Goal: Task Accomplishment & Management: Manage account settings

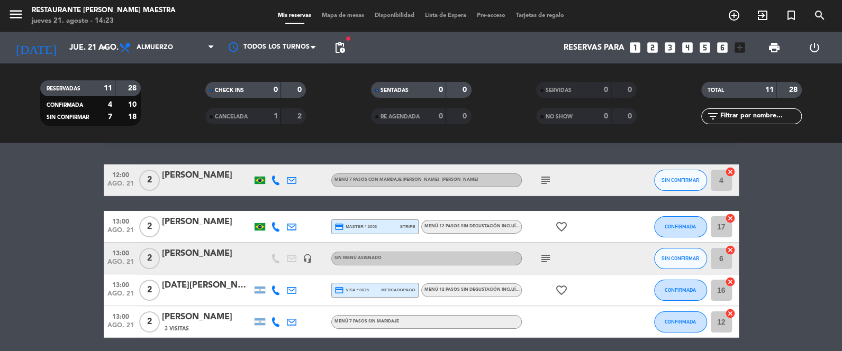
click at [184, 32] on div "Todos los servicios Almuerzo Cena Almuerzo Todos los servicios Almuerzo Cena" at bounding box center [167, 48] width 106 height 32
click at [184, 40] on span "Almuerzo" at bounding box center [167, 47] width 106 height 23
click at [180, 119] on div "menu Restaurante [PERSON_NAME] Maestra jueves 21. agosto - 14:23 Mis reservas M…" at bounding box center [421, 71] width 842 height 143
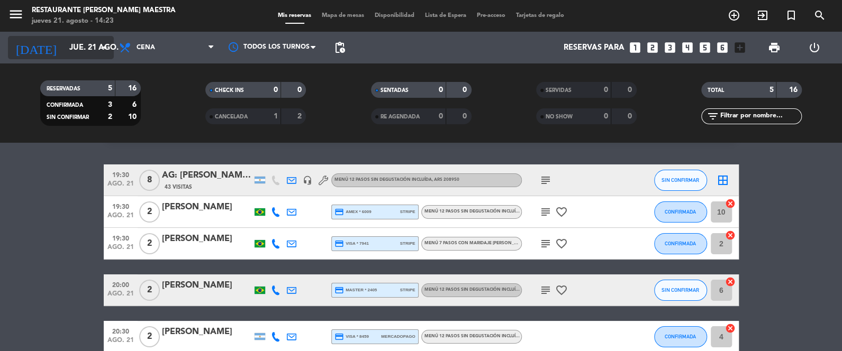
click at [64, 48] on input "jue. 21 ago." at bounding box center [115, 48] width 102 height 20
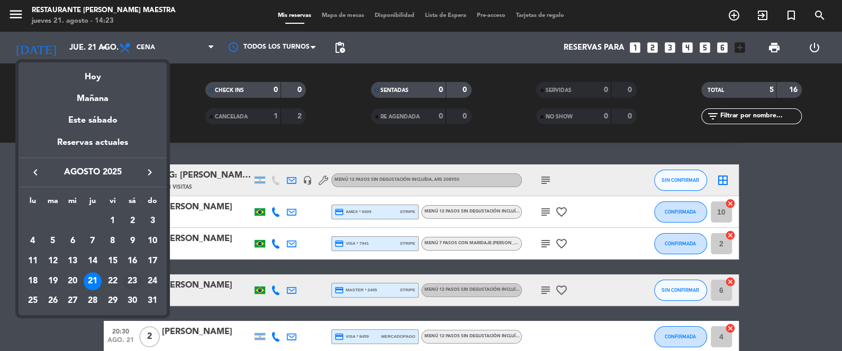
click at [135, 283] on div "23" at bounding box center [132, 282] width 18 height 18
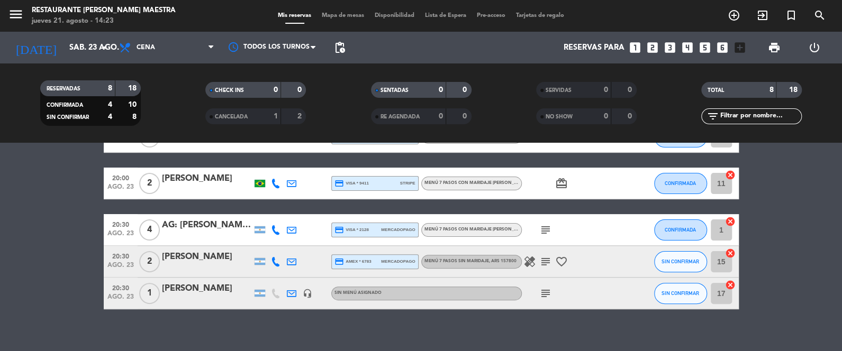
scroll to position [177, 0]
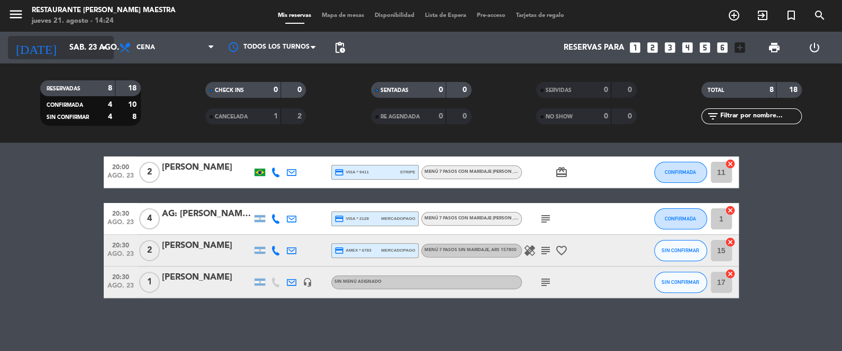
click at [79, 51] on input "sáb. 23 ago." at bounding box center [115, 48] width 102 height 20
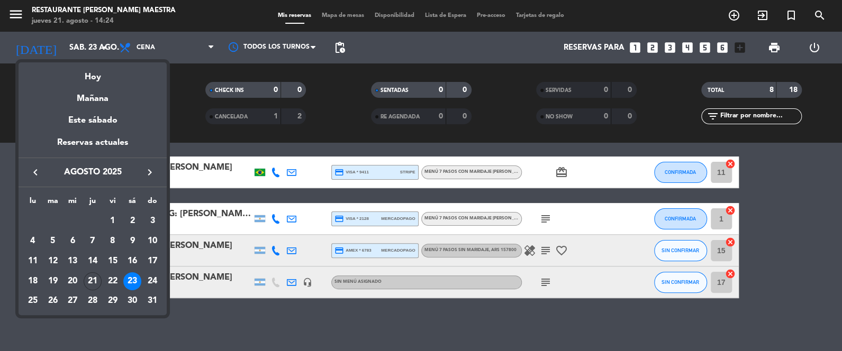
drag, startPoint x: 144, startPoint y: 168, endPoint x: 140, endPoint y: 177, distance: 9.9
click at [143, 168] on icon "keyboard_arrow_right" at bounding box center [149, 172] width 13 height 13
click at [59, 242] on div "2" at bounding box center [53, 241] width 18 height 18
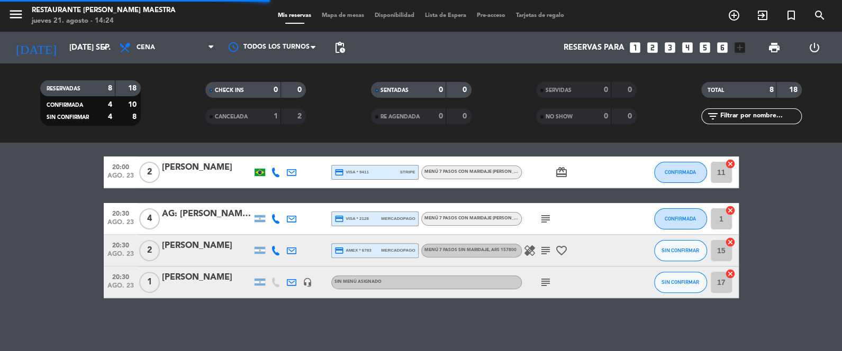
scroll to position [0, 0]
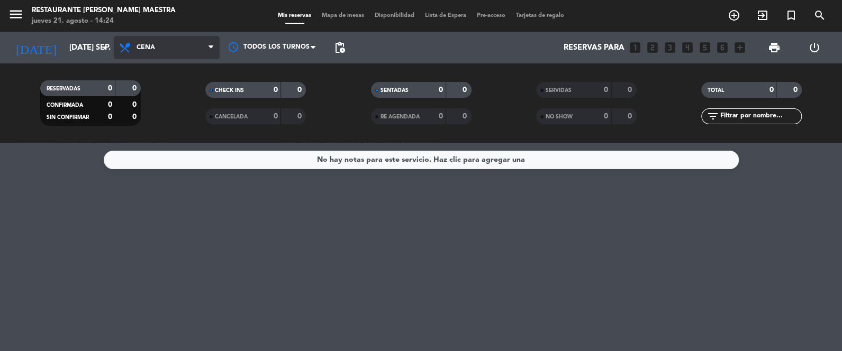
click at [197, 44] on span "Cena" at bounding box center [167, 47] width 106 height 23
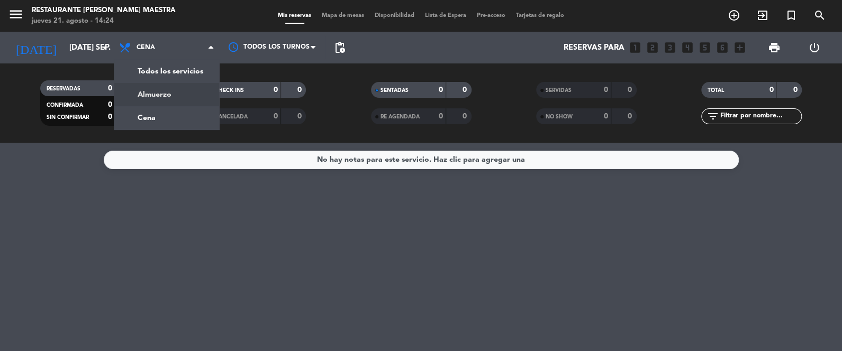
click at [173, 93] on div "menu Restaurante [PERSON_NAME] Maestra jueves 21. agosto - 14:24 Mis reservas M…" at bounding box center [421, 71] width 842 height 143
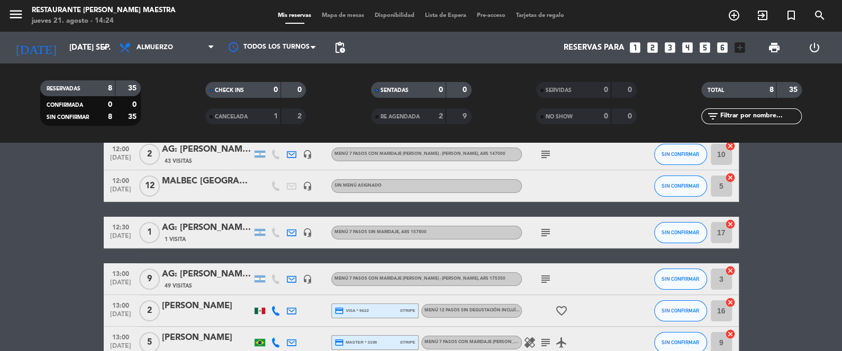
scroll to position [53, 0]
click at [547, 230] on icon "subject" at bounding box center [545, 233] width 13 height 13
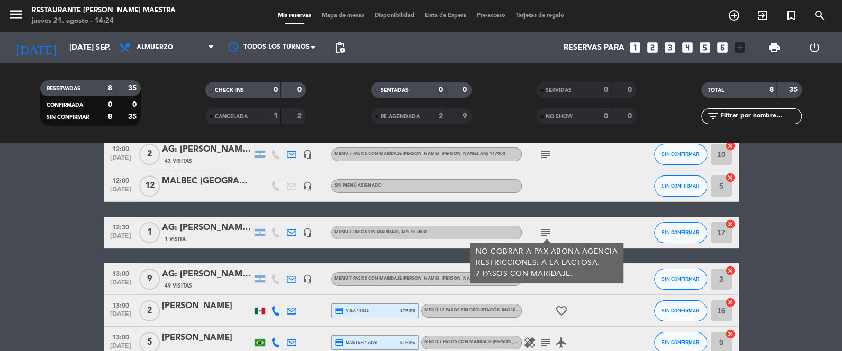
click at [207, 219] on div "12:30 [DATE] 1 AG: [PERSON_NAME] X1/ [PERSON_NAME] WINE TOURS 1 Visita headset_…" at bounding box center [421, 233] width 635 height 32
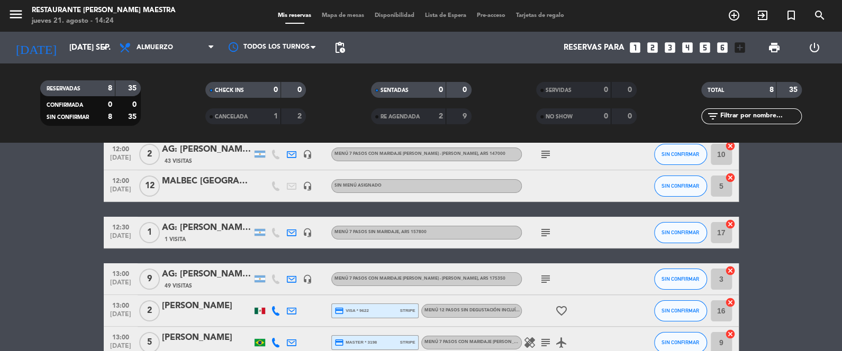
click at [218, 224] on div "AG: [PERSON_NAME] X1/ [PERSON_NAME] WINE TOURS" at bounding box center [207, 228] width 90 height 14
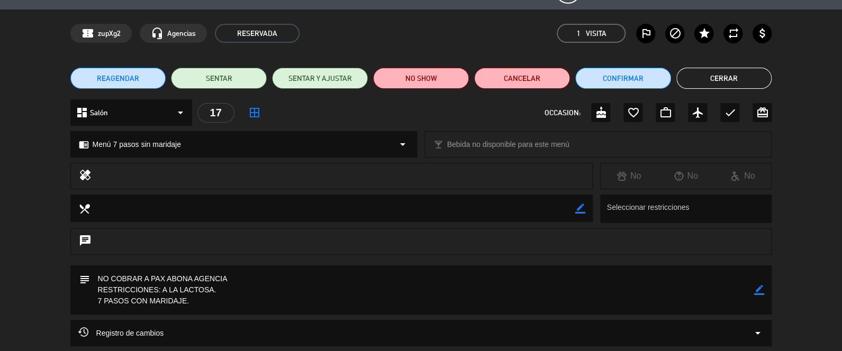
scroll to position [26, 0]
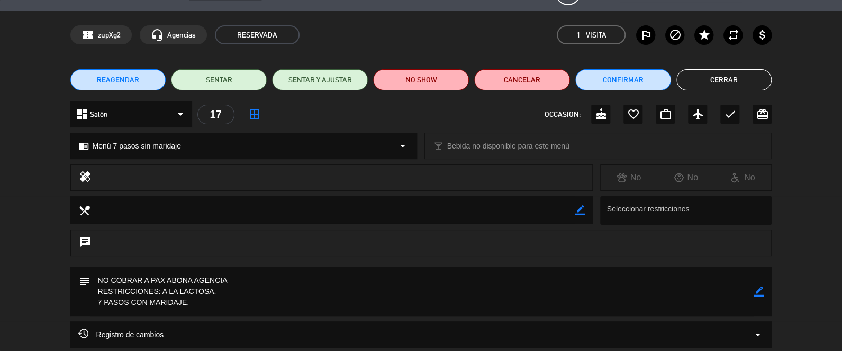
click at [733, 73] on button "Cerrar" at bounding box center [724, 79] width 96 height 21
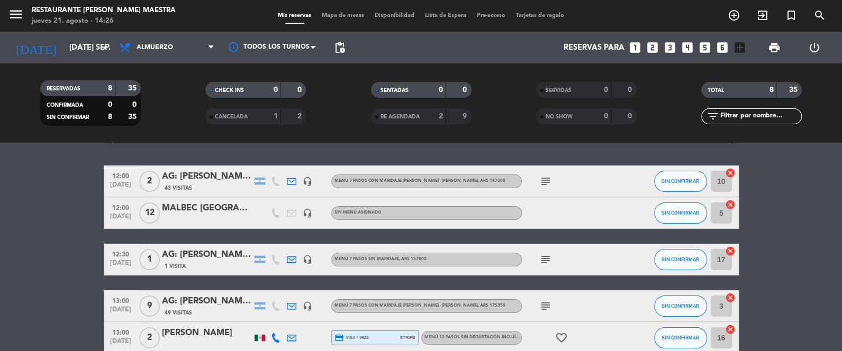
scroll to position [0, 0]
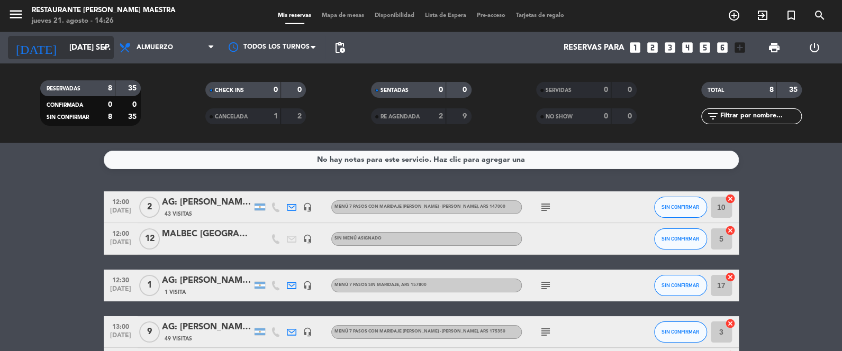
click at [75, 47] on input "[DATE] sep." at bounding box center [115, 48] width 102 height 20
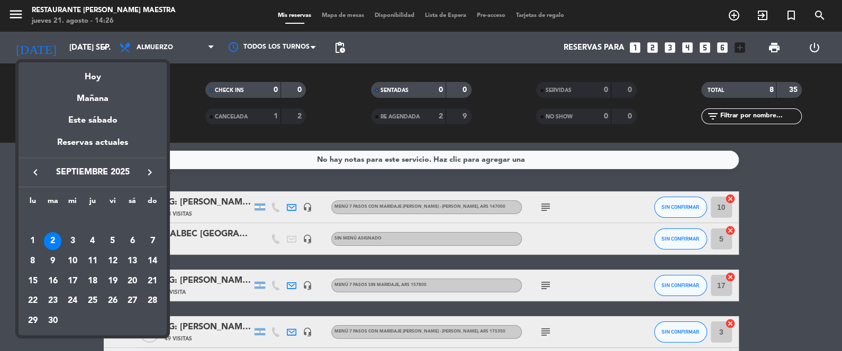
click at [37, 168] on icon "keyboard_arrow_left" at bounding box center [35, 172] width 13 height 13
click at [839, 210] on div at bounding box center [421, 175] width 842 height 351
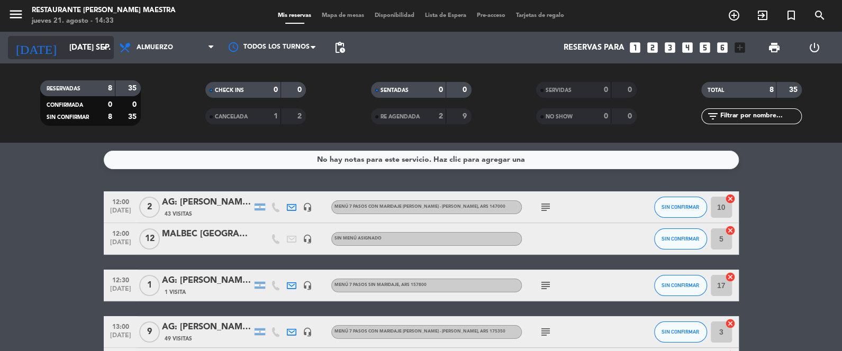
click at [69, 57] on input "[DATE] sep." at bounding box center [115, 48] width 102 height 20
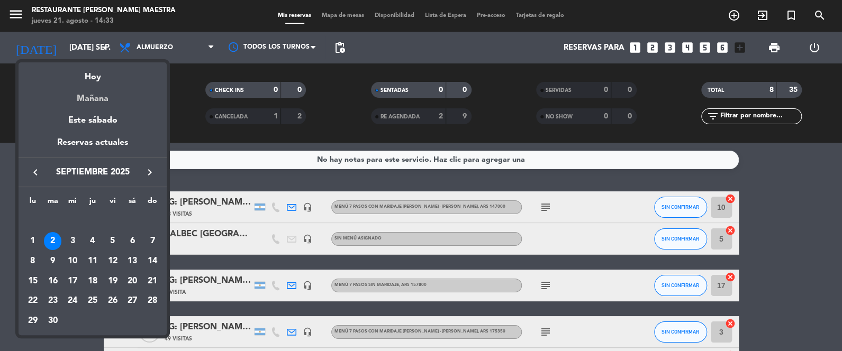
click at [96, 102] on div "Mañana" at bounding box center [93, 95] width 148 height 22
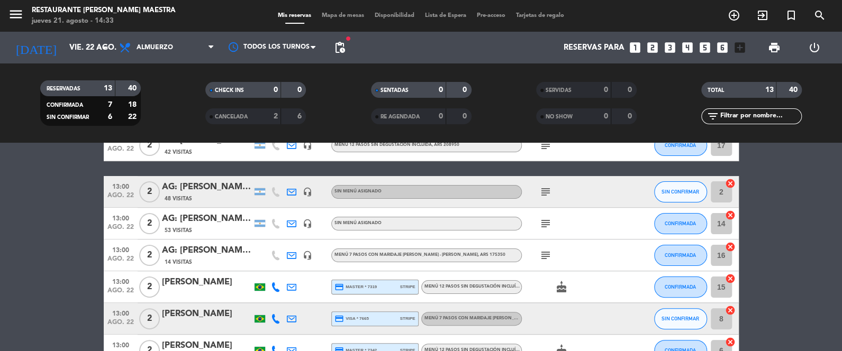
scroll to position [112, 0]
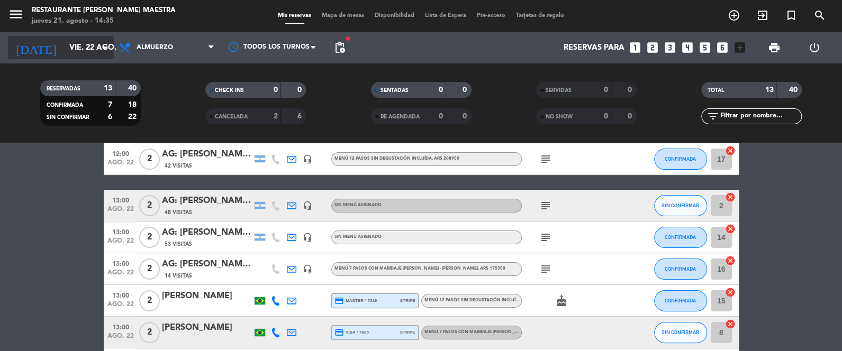
click at [82, 40] on input "vie. 22 ago." at bounding box center [115, 48] width 102 height 20
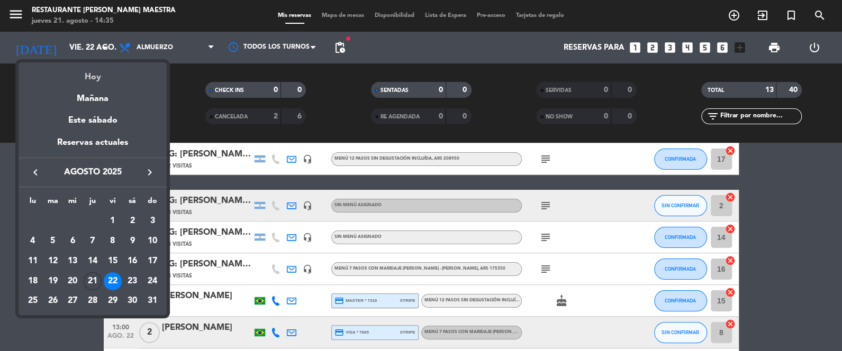
click at [96, 83] on div "Hoy" at bounding box center [93, 73] width 148 height 22
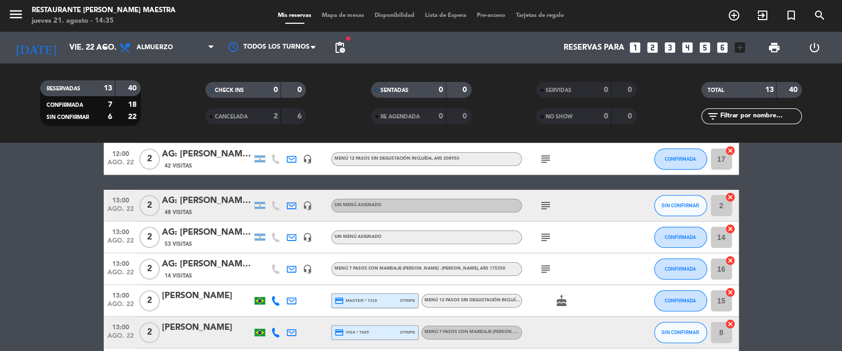
type input "jue. 21 ago."
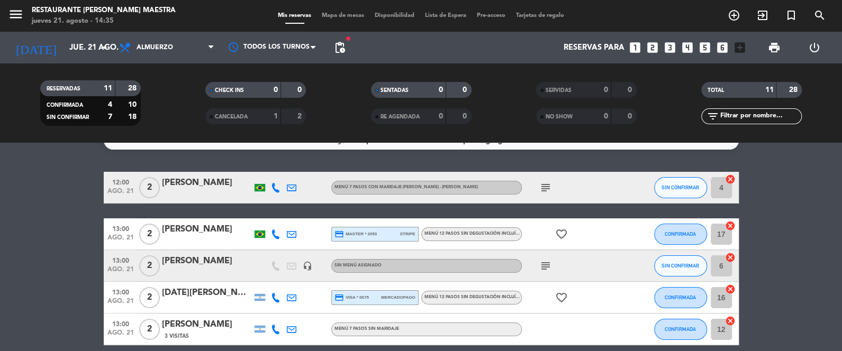
scroll to position [6, 0]
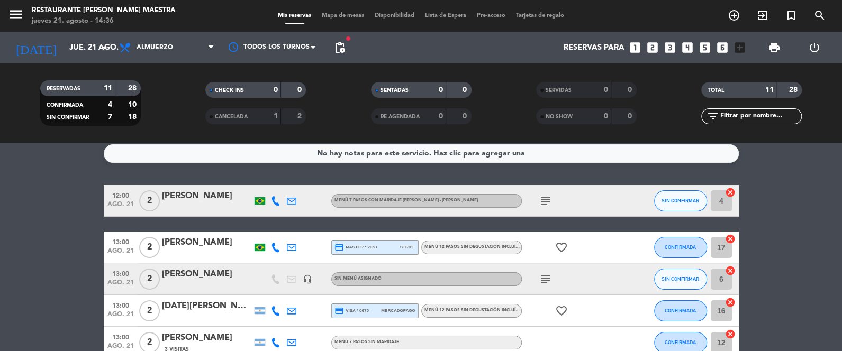
click at [729, 192] on icon "cancel" at bounding box center [730, 192] width 11 height 11
click at [733, 270] on icon "cancel" at bounding box center [730, 271] width 11 height 11
click at [729, 302] on icon "cancel" at bounding box center [730, 302] width 11 height 11
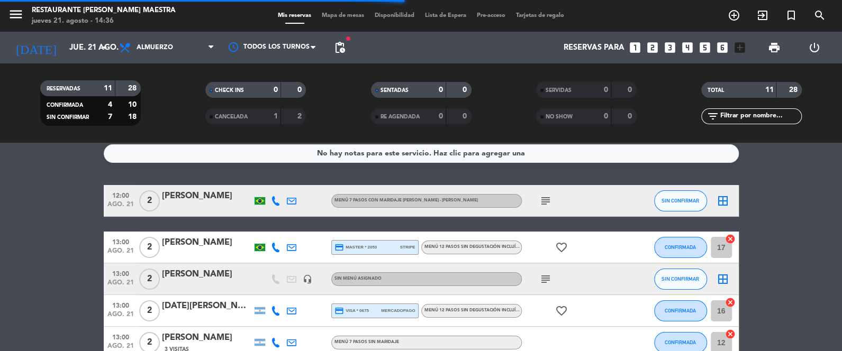
click at [730, 332] on icon "cancel" at bounding box center [730, 334] width 11 height 11
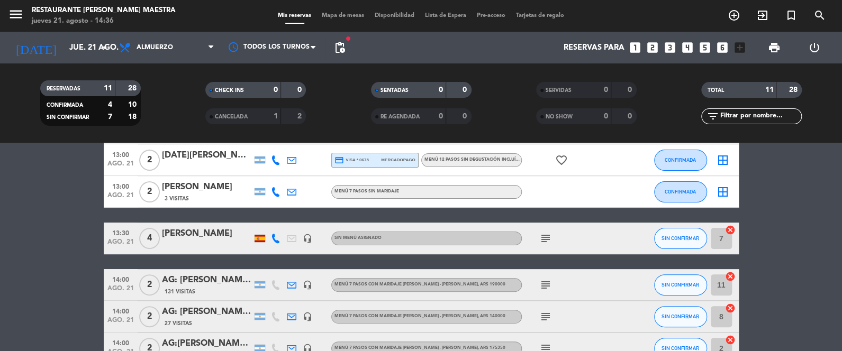
scroll to position [165, 0]
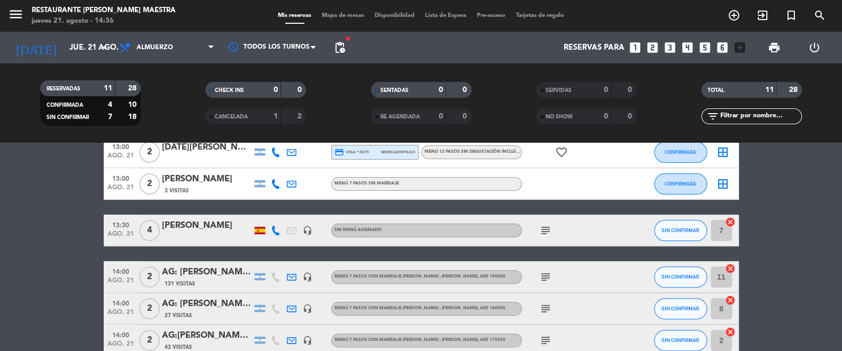
click at [730, 223] on icon "cancel" at bounding box center [730, 222] width 11 height 11
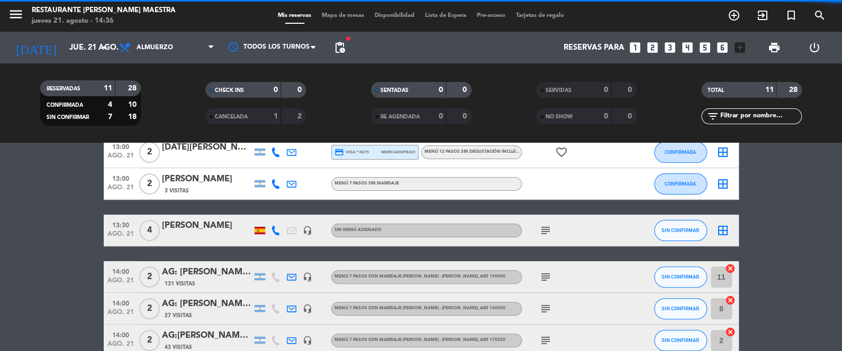
click at [730, 267] on icon "cancel" at bounding box center [730, 269] width 11 height 11
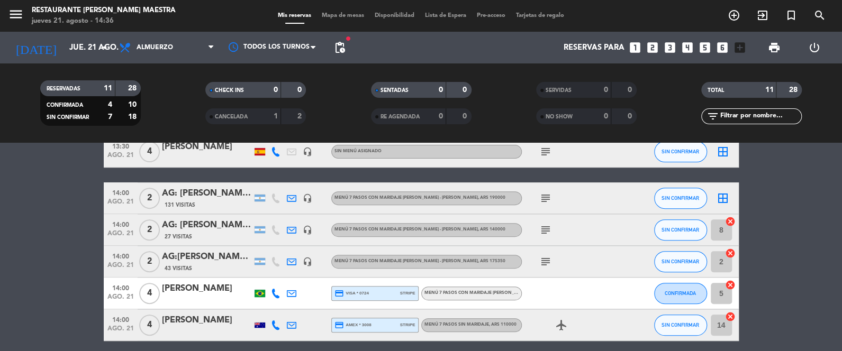
scroll to position [271, 0]
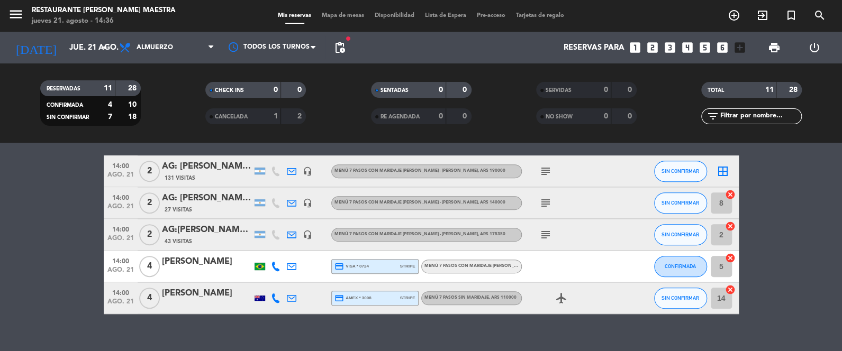
click at [732, 228] on icon "cancel" at bounding box center [730, 226] width 11 height 11
click at [729, 257] on icon "cancel" at bounding box center [730, 258] width 11 height 11
click at [732, 291] on icon "cancel" at bounding box center [730, 290] width 11 height 11
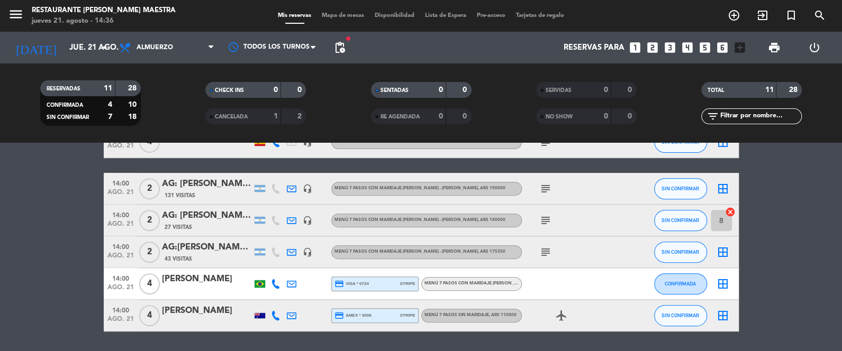
scroll to position [244, 0]
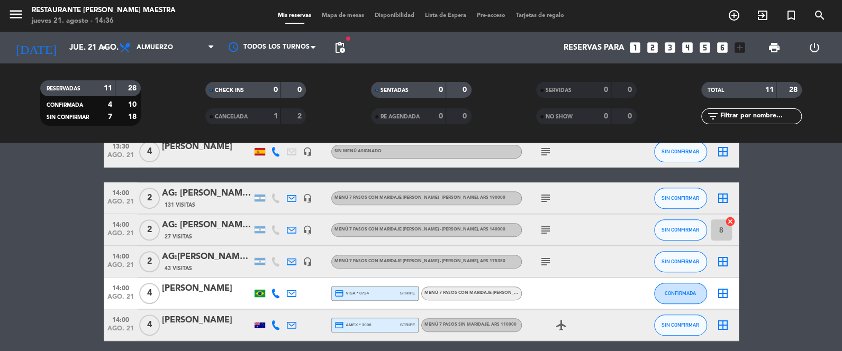
click at [730, 220] on icon "cancel" at bounding box center [730, 221] width 11 height 11
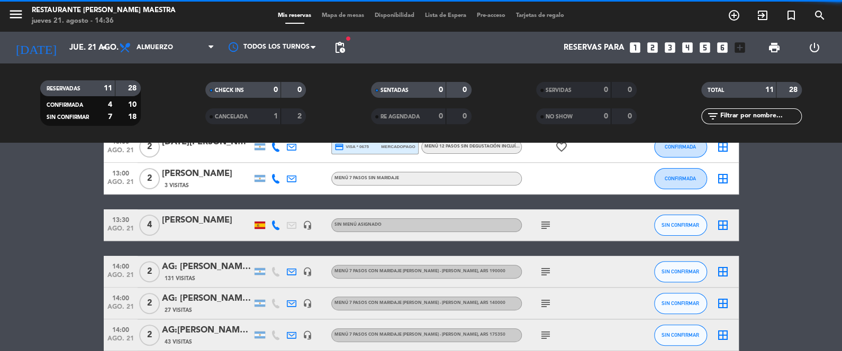
scroll to position [165, 0]
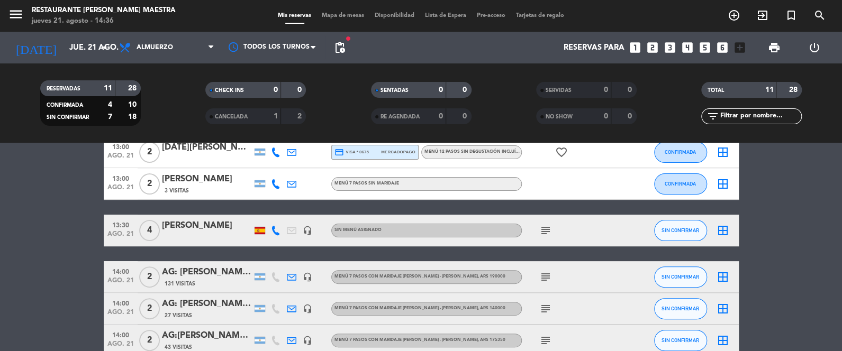
click at [241, 222] on div "[PERSON_NAME]" at bounding box center [207, 226] width 90 height 14
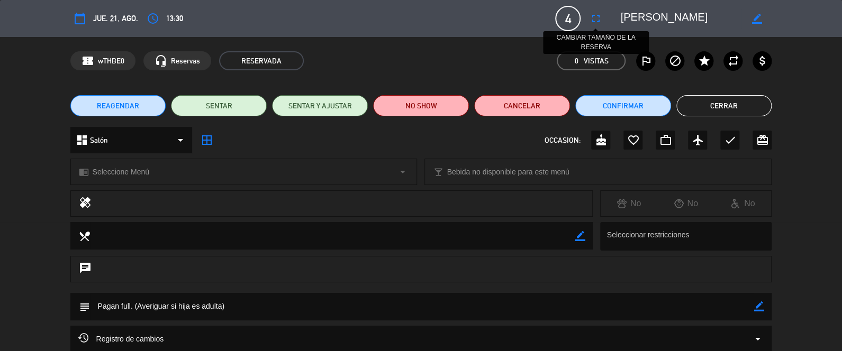
click at [596, 19] on icon "fullscreen" at bounding box center [595, 18] width 13 height 13
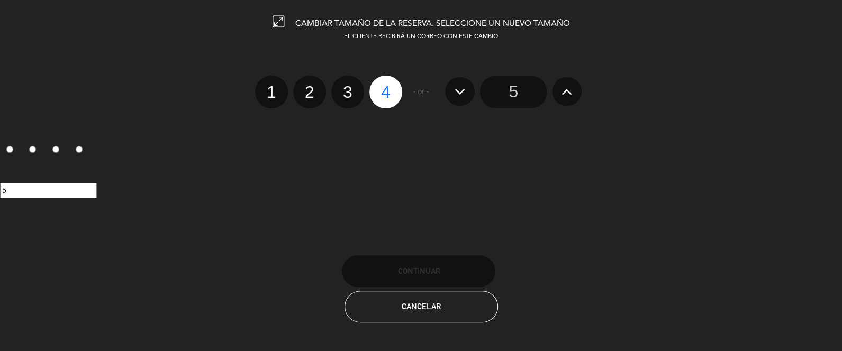
click at [311, 91] on label "2" at bounding box center [309, 92] width 33 height 33
click at [311, 86] on input "2" at bounding box center [308, 82] width 7 height 7
radio input "true"
radio input "false"
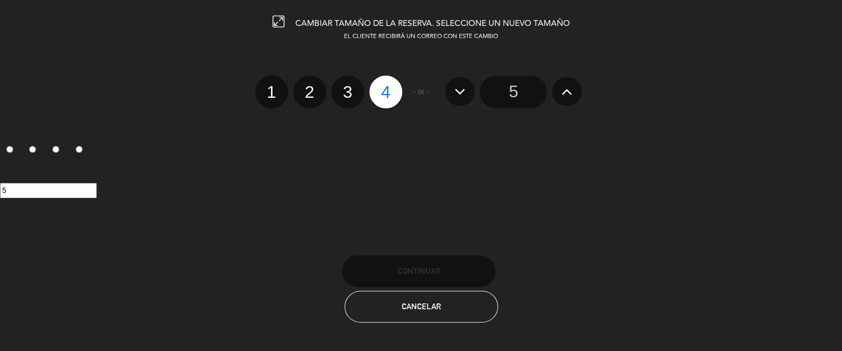
radio input "false"
radio input "true"
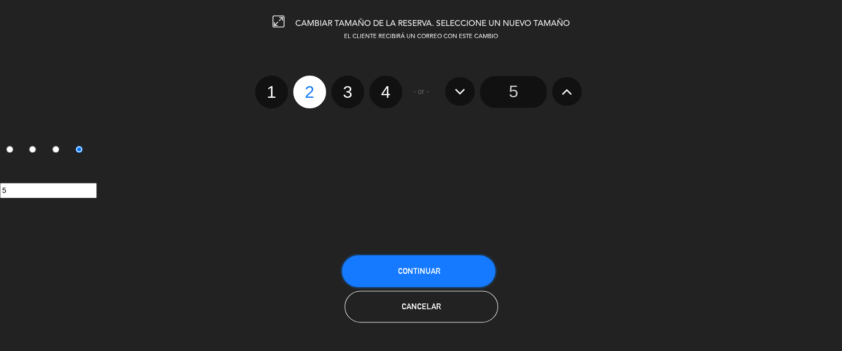
click at [405, 268] on span "Continuar" at bounding box center [419, 271] width 42 height 9
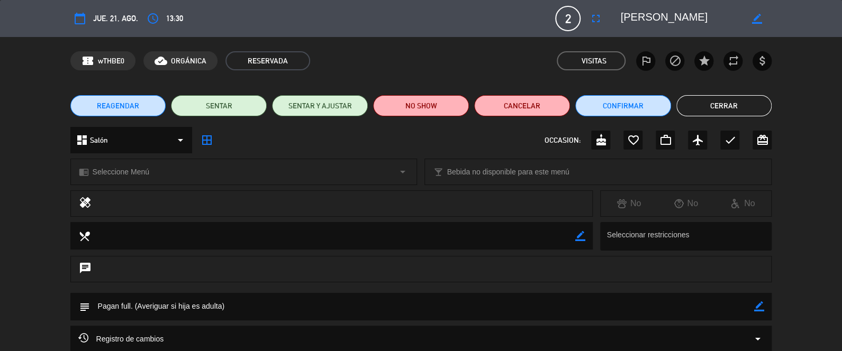
click at [706, 108] on button "Cerrar" at bounding box center [724, 105] width 96 height 21
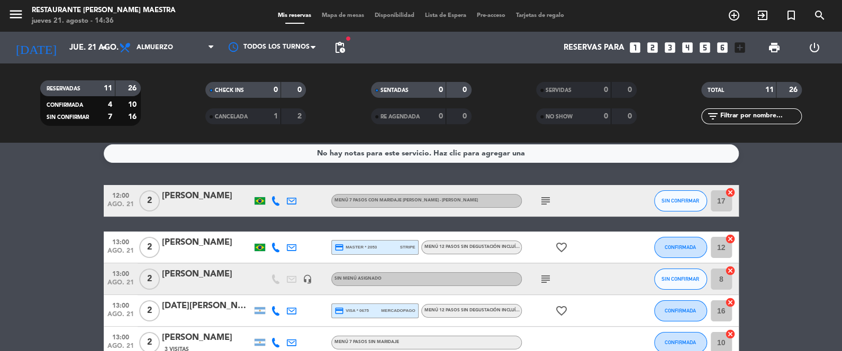
scroll to position [0, 0]
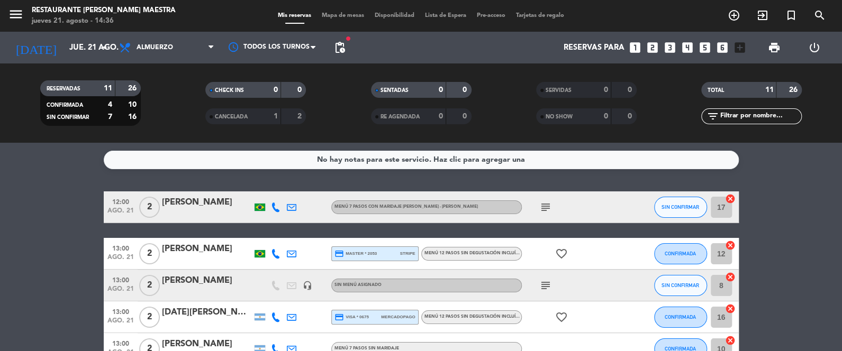
click at [728, 199] on icon "cancel" at bounding box center [730, 199] width 11 height 11
click at [732, 246] on icon "cancel" at bounding box center [730, 245] width 11 height 11
click at [732, 308] on icon "cancel" at bounding box center [730, 309] width 11 height 11
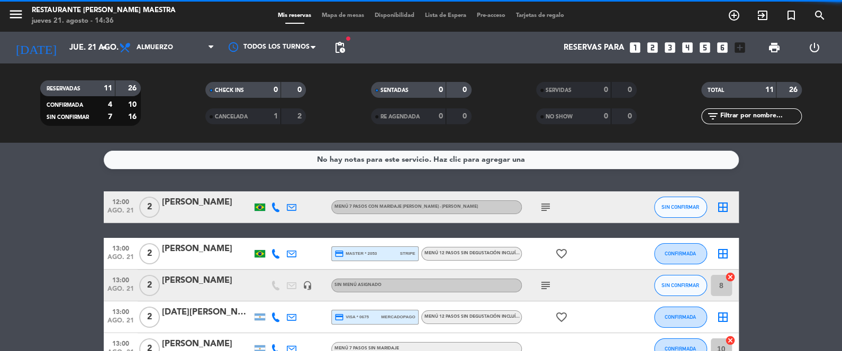
click at [733, 340] on icon "cancel" at bounding box center [730, 341] width 11 height 11
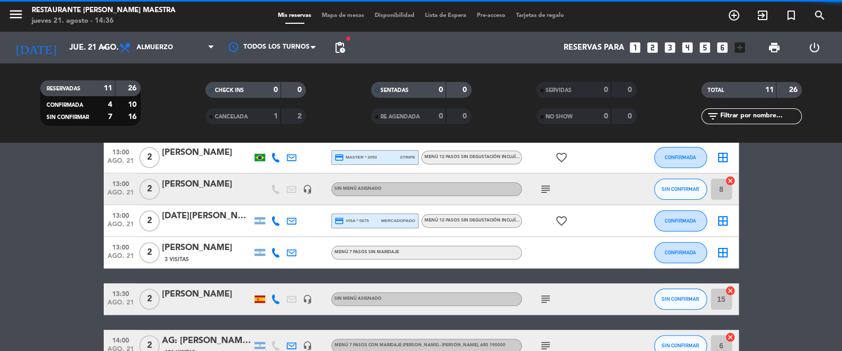
scroll to position [106, 0]
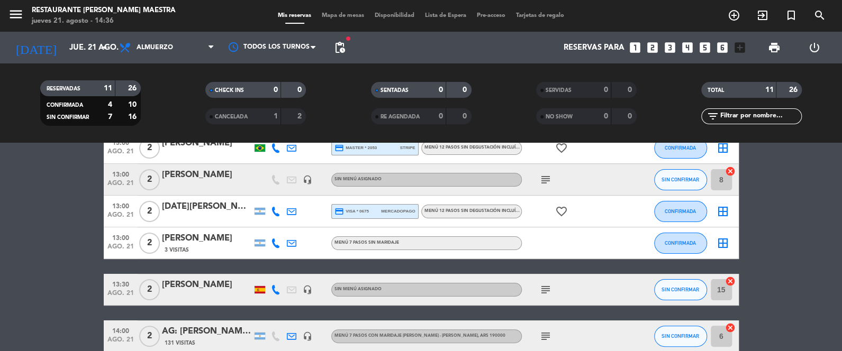
click at [730, 171] on icon "cancel" at bounding box center [730, 171] width 11 height 11
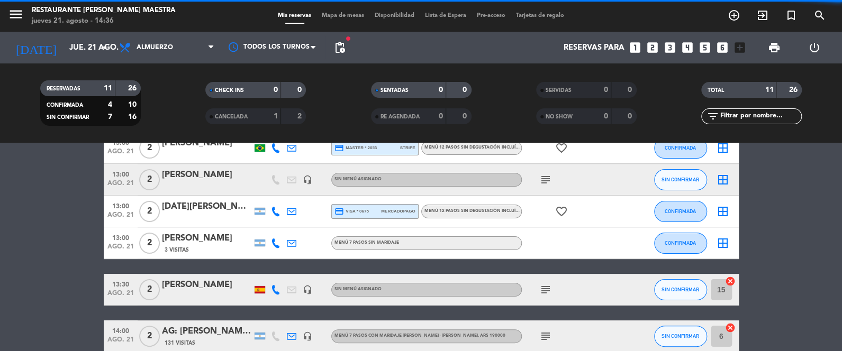
click at [732, 279] on icon "cancel" at bounding box center [730, 281] width 11 height 11
click at [732, 327] on icon "cancel" at bounding box center [730, 328] width 11 height 11
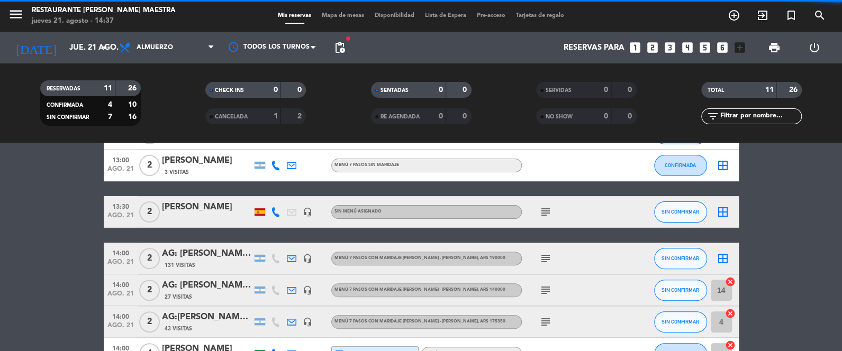
scroll to position [211, 0]
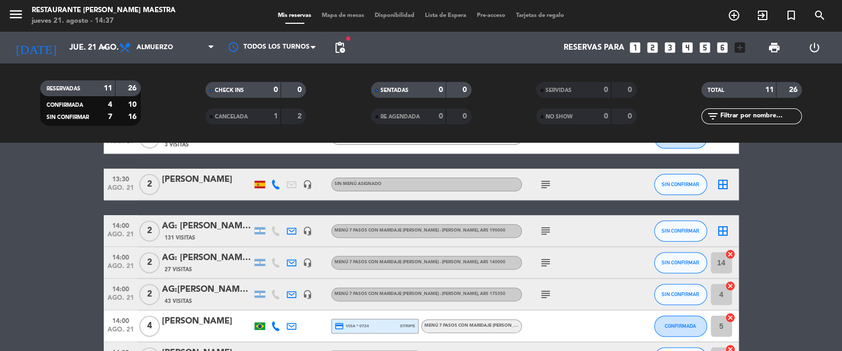
click at [732, 250] on icon "cancel" at bounding box center [730, 254] width 11 height 11
click at [730, 317] on icon "cancel" at bounding box center [730, 318] width 11 height 11
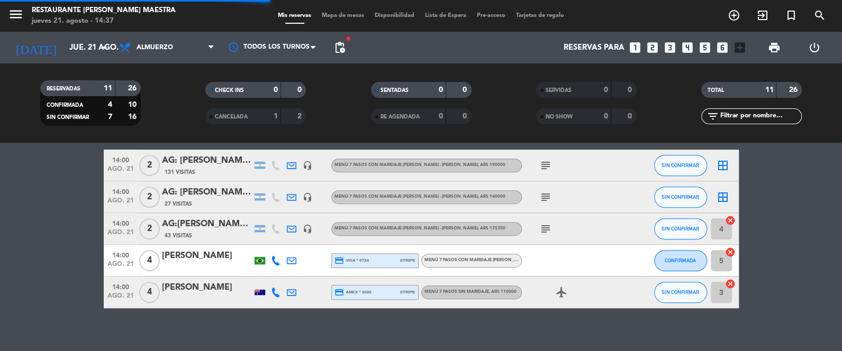
scroll to position [287, 0]
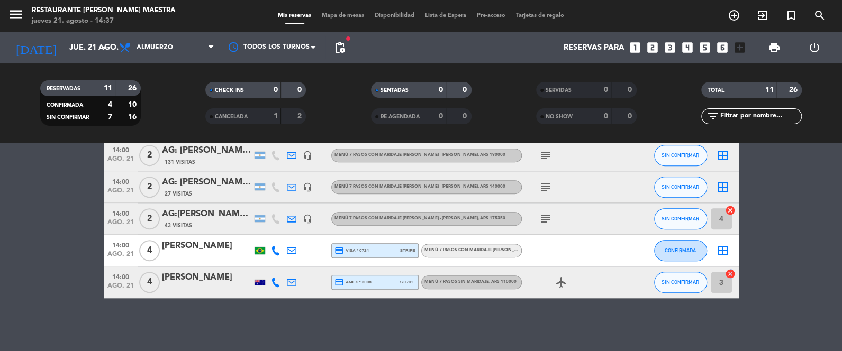
click at [729, 275] on icon "cancel" at bounding box center [730, 274] width 11 height 11
click at [728, 211] on icon "cancel" at bounding box center [730, 210] width 11 height 11
click at [328, 9] on div "menu Restaurante [PERSON_NAME] Maestra jueves 21. agosto - 14:37 Mis reservas M…" at bounding box center [421, 16] width 842 height 32
click at [338, 18] on span "Mapa de mesas" at bounding box center [343, 16] width 53 height 6
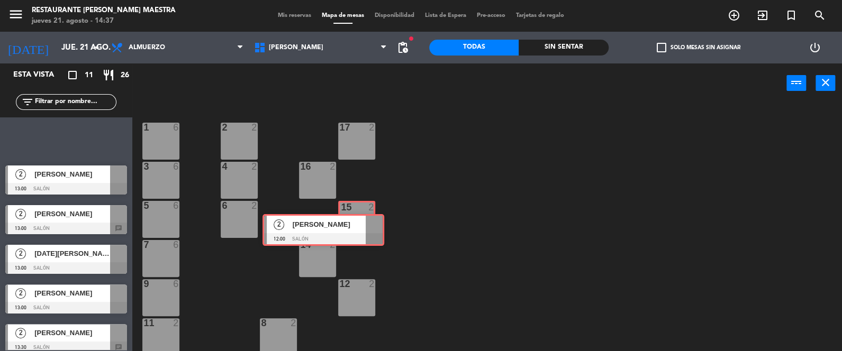
drag, startPoint x: 99, startPoint y: 137, endPoint x: 356, endPoint y: 230, distance: 273.6
click at [356, 230] on div "Esta vista crop_square 11 restaurant 26 filter_list 2 [PERSON_NAME] 12:00 Salón…" at bounding box center [421, 208] width 842 height 289
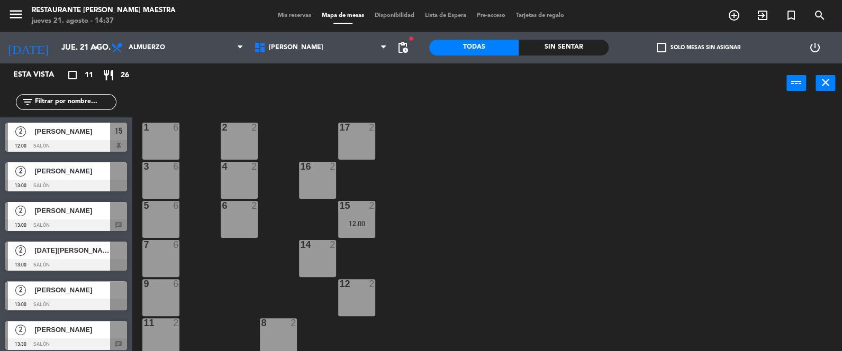
drag, startPoint x: 75, startPoint y: 169, endPoint x: 126, endPoint y: 187, distance: 53.9
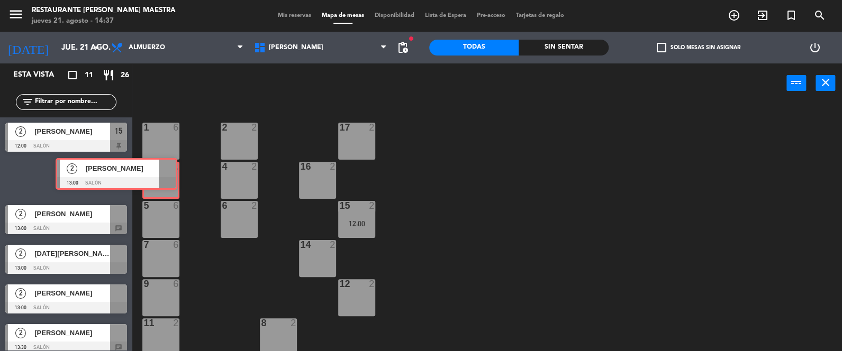
drag, startPoint x: 104, startPoint y: 186, endPoint x: 155, endPoint y: 183, distance: 50.4
click at [155, 183] on div "Esta vista crop_square 11 restaurant 26 filter_list 2 [PERSON_NAME] 12:00 Salón…" at bounding box center [421, 208] width 842 height 289
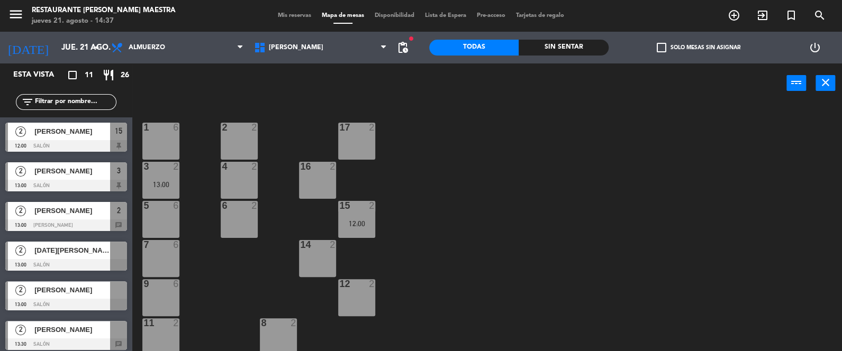
drag, startPoint x: 90, startPoint y: 215, endPoint x: 215, endPoint y: 162, distance: 135.9
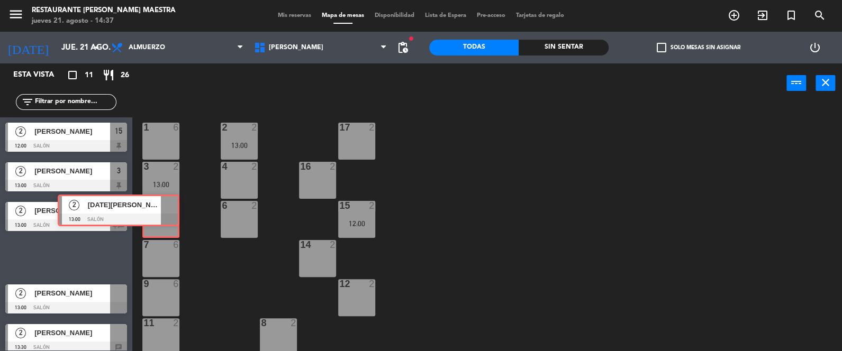
drag, startPoint x: 97, startPoint y: 255, endPoint x: 149, endPoint y: 209, distance: 69.4
click at [149, 209] on div "Esta vista crop_square 11 restaurant 26 filter_list 2 [PERSON_NAME] 12:00 Salón…" at bounding box center [421, 208] width 842 height 289
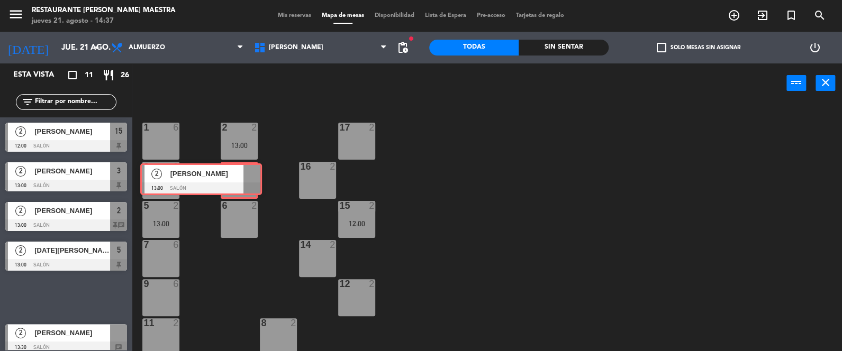
drag, startPoint x: 108, startPoint y: 293, endPoint x: 244, endPoint y: 178, distance: 178.0
click at [244, 178] on div "Esta vista crop_square 11 restaurant 26 filter_list 2 [PERSON_NAME] 12:00 Salón…" at bounding box center [421, 208] width 842 height 289
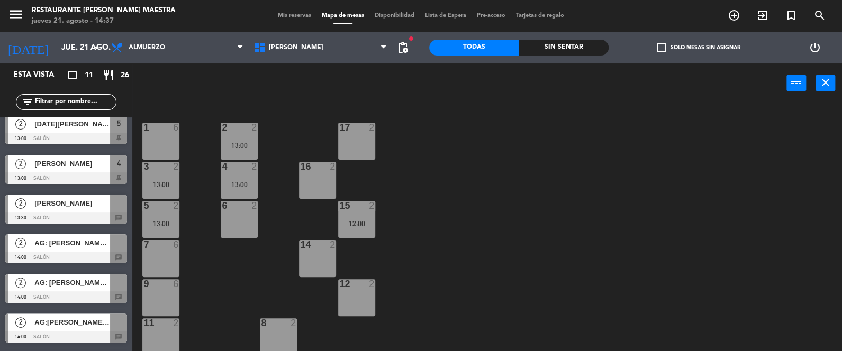
scroll to position [132, 0]
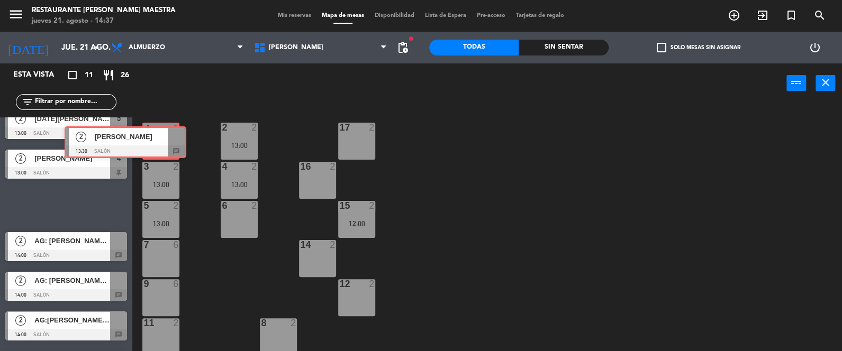
drag, startPoint x: 94, startPoint y: 203, endPoint x: 149, endPoint y: 143, distance: 81.6
click at [149, 143] on div "Esta vista crop_square 11 restaurant 26 filter_list 2 [PERSON_NAME] 12:00 Salón…" at bounding box center [421, 208] width 842 height 289
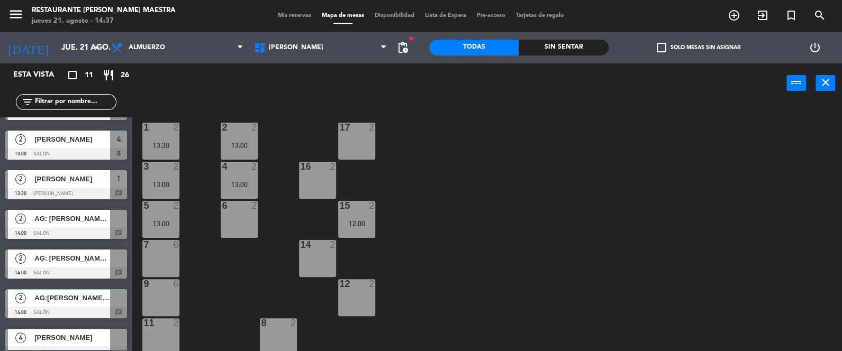
scroll to position [158, 0]
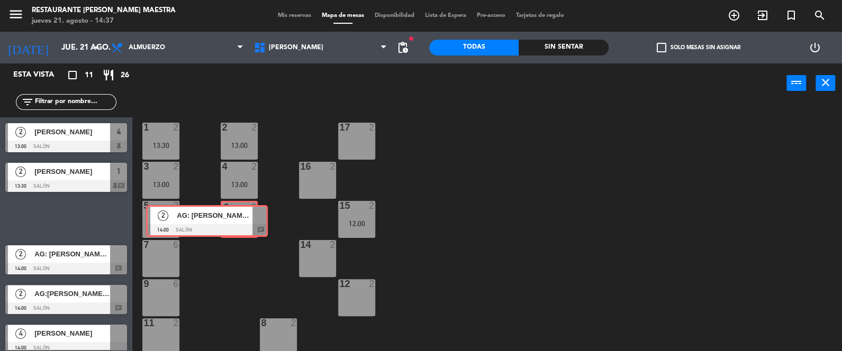
drag, startPoint x: 96, startPoint y: 215, endPoint x: 237, endPoint y: 219, distance: 140.8
click at [237, 219] on div "Esta vista crop_square 11 restaurant 26 filter_list 2 [PERSON_NAME] 12:00 Salón…" at bounding box center [421, 208] width 842 height 289
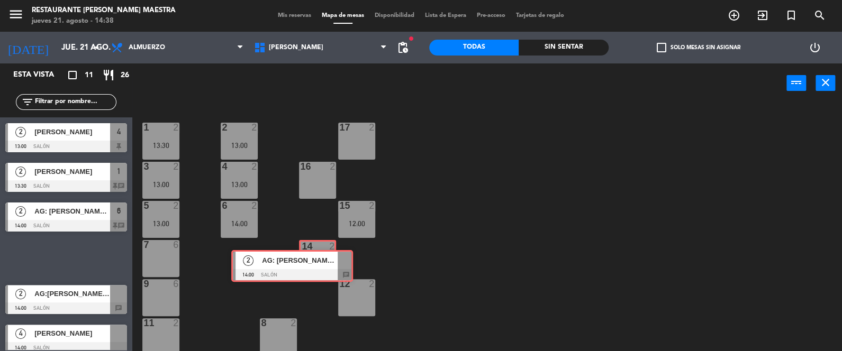
drag, startPoint x: 91, startPoint y: 255, endPoint x: 285, endPoint y: 269, distance: 195.3
click at [312, 264] on div "Esta vista crop_square 11 restaurant 26 filter_list 2 [PERSON_NAME] 12:00 Salón…" at bounding box center [421, 208] width 842 height 289
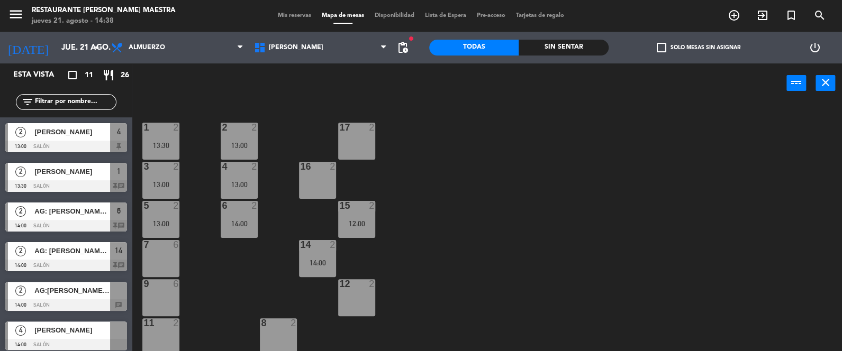
drag, startPoint x: 61, startPoint y: 293, endPoint x: 161, endPoint y: 285, distance: 100.9
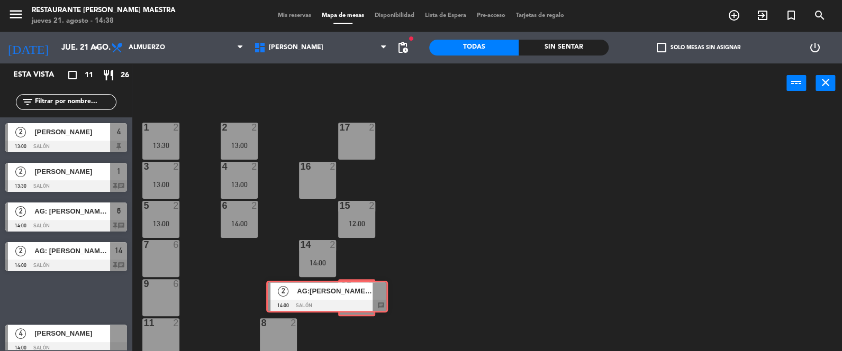
drag, startPoint x: 114, startPoint y: 290, endPoint x: 373, endPoint y: 289, distance: 258.8
click at [373, 289] on div "Esta vista crop_square 11 restaurant 26 filter_list 2 [PERSON_NAME] 12:00 Salón…" at bounding box center [421, 208] width 842 height 289
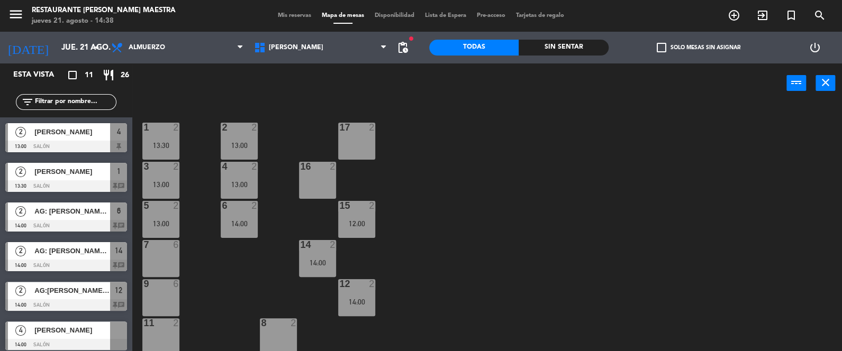
scroll to position [185, 0]
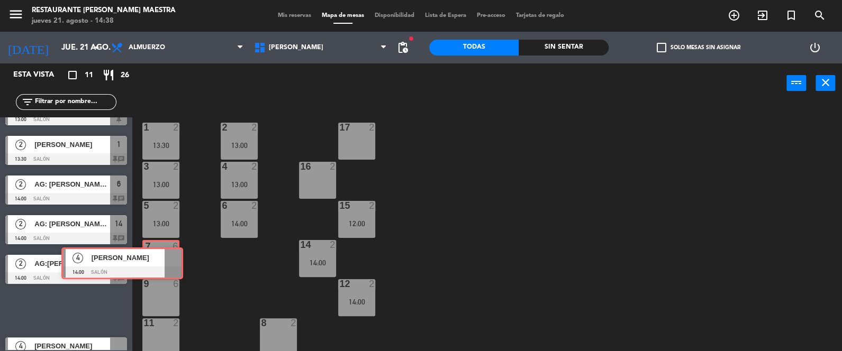
drag, startPoint x: 103, startPoint y: 304, endPoint x: 159, endPoint y: 259, distance: 71.5
click at [159, 259] on div "Esta vista crop_square 11 restaurant 26 filter_list 2 [PERSON_NAME] 12:00 Salón…" at bounding box center [421, 208] width 842 height 289
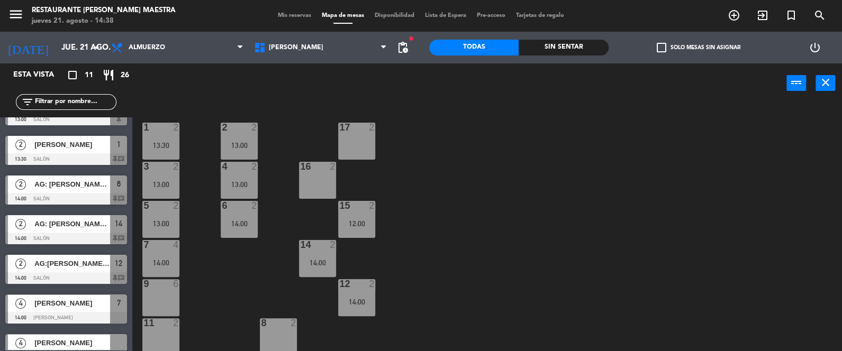
click at [118, 309] on div "4 [PERSON_NAME] 14:00 [PERSON_NAME] 7" at bounding box center [66, 310] width 132 height 40
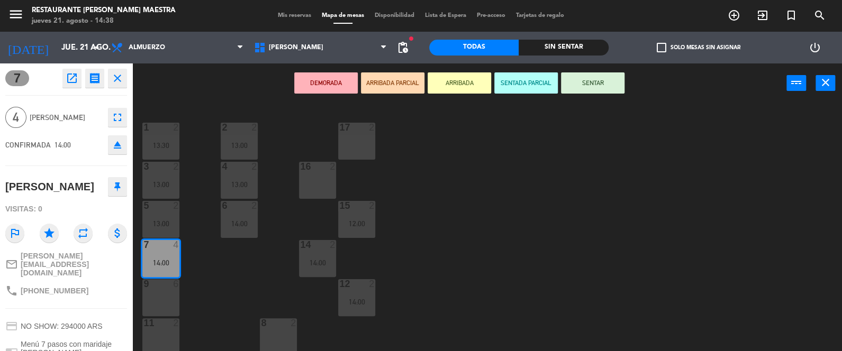
click at [573, 80] on button "SENTAR" at bounding box center [593, 83] width 64 height 21
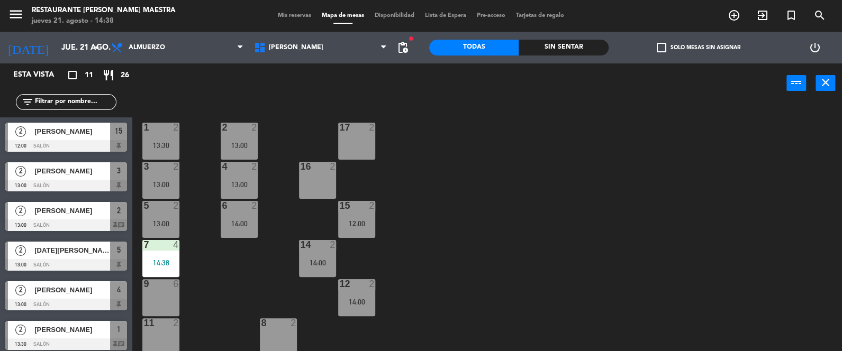
scroll to position [78, 0]
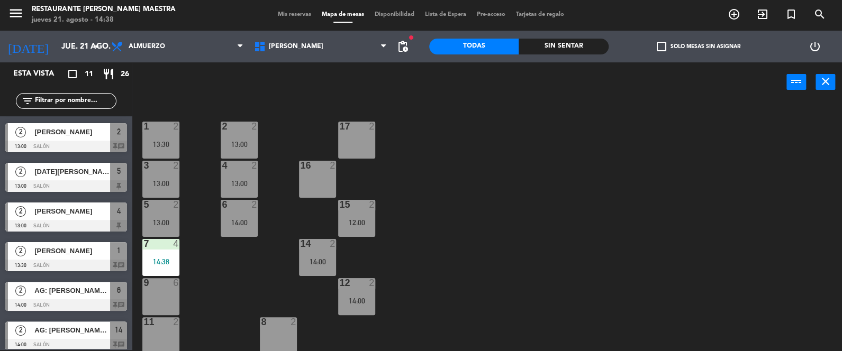
click at [119, 144] on div at bounding box center [66, 147] width 122 height 12
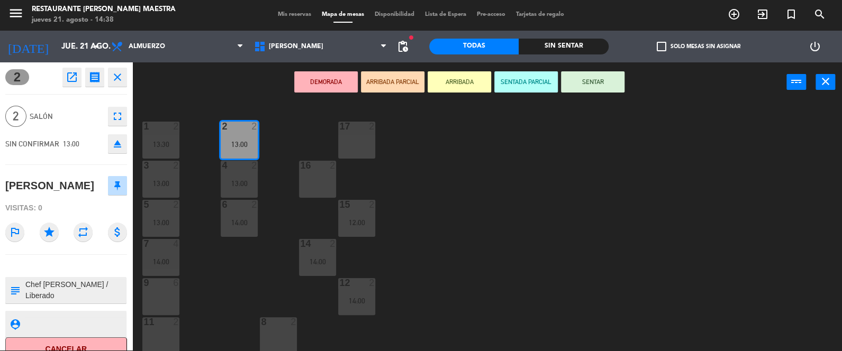
click at [612, 80] on button "SENTAR" at bounding box center [593, 81] width 64 height 21
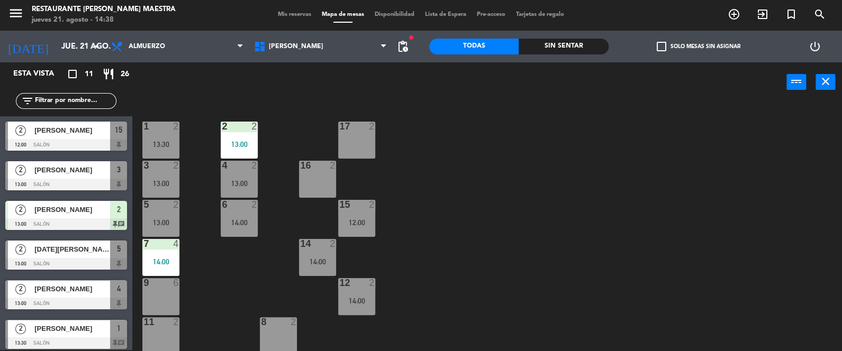
click at [567, 40] on div "Sin sentar" at bounding box center [564, 47] width 90 height 16
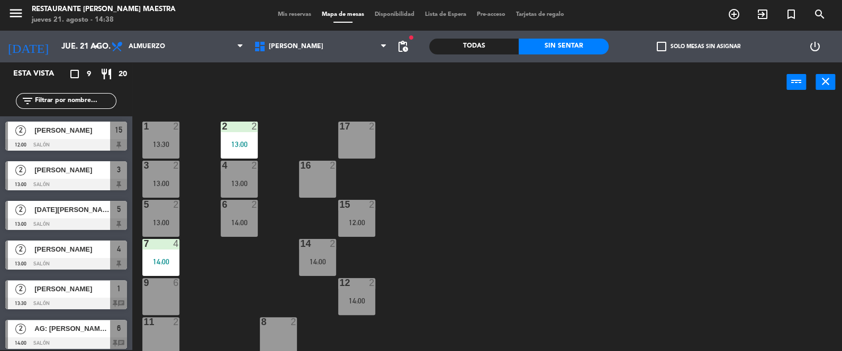
click at [124, 134] on div "15" at bounding box center [118, 130] width 17 height 17
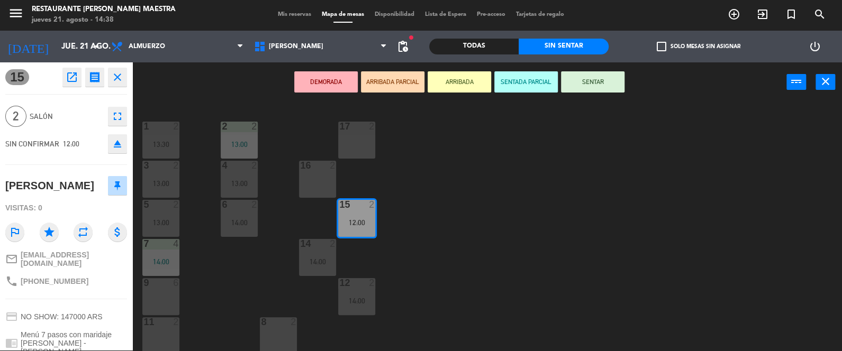
click at [591, 78] on button "SENTAR" at bounding box center [593, 81] width 64 height 21
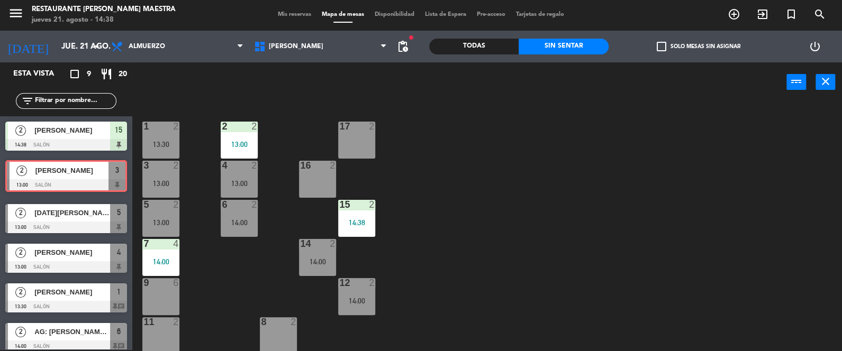
click at [118, 169] on div "2 [PERSON_NAME] 13:00 Salón 3 2 [PERSON_NAME] 13:00 Salón 3" at bounding box center [66, 177] width 132 height 43
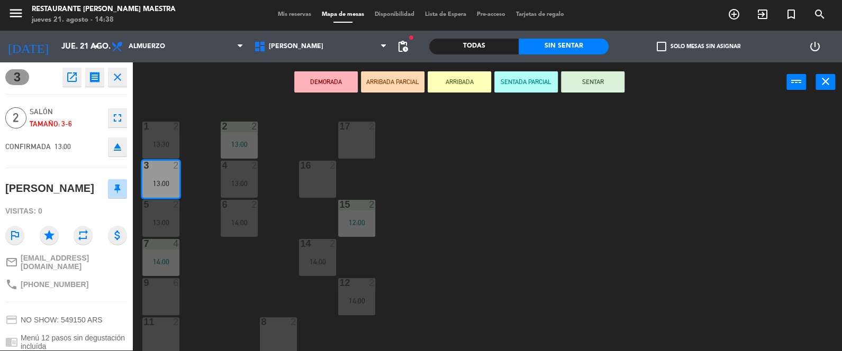
drag, startPoint x: 585, startPoint y: 79, endPoint x: 579, endPoint y: 83, distance: 6.6
click at [584, 80] on button "SENTAR" at bounding box center [593, 81] width 64 height 21
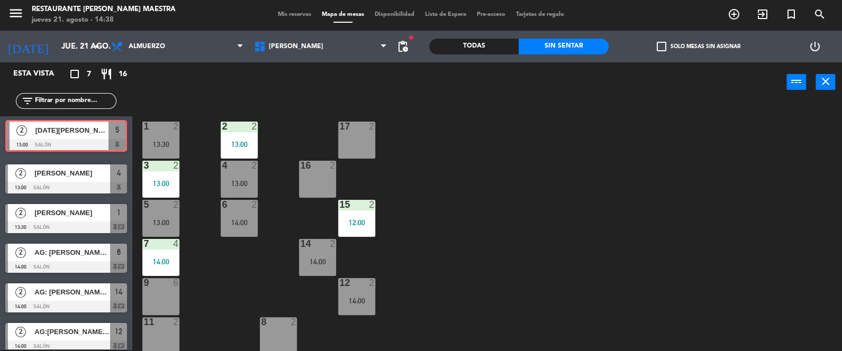
click at [119, 133] on div "2 [DATE][PERSON_NAME] 13:00 Salón 5 2 [DATE][PERSON_NAME] 13:00 Salón 5" at bounding box center [66, 137] width 132 height 43
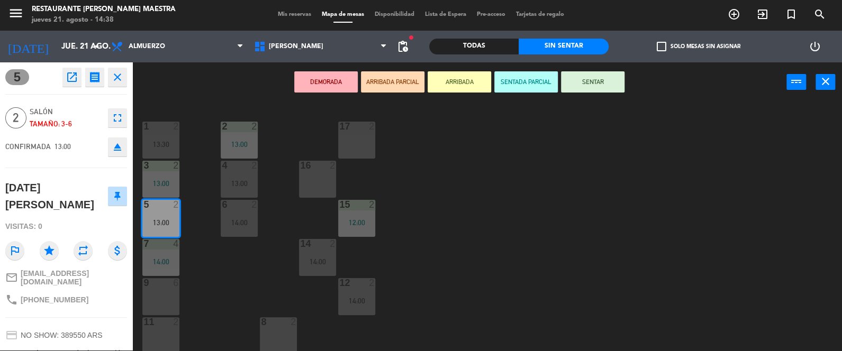
drag, startPoint x: 574, startPoint y: 82, endPoint x: 561, endPoint y: 89, distance: 14.9
click at [574, 83] on button "SENTAR" at bounding box center [593, 81] width 64 height 21
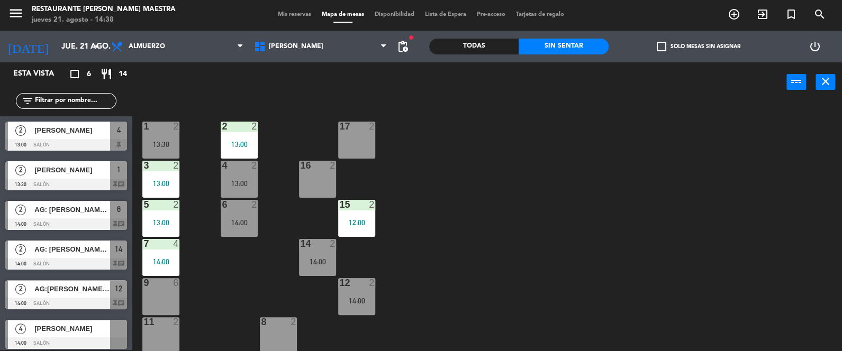
click at [117, 175] on span "1" at bounding box center [119, 170] width 4 height 13
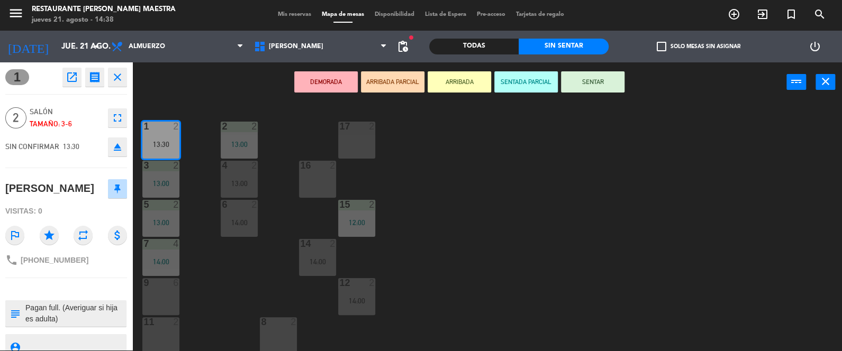
drag, startPoint x: 577, startPoint y: 80, endPoint x: 393, endPoint y: 95, distance: 185.4
click at [576, 81] on button "SENTAR" at bounding box center [593, 81] width 64 height 21
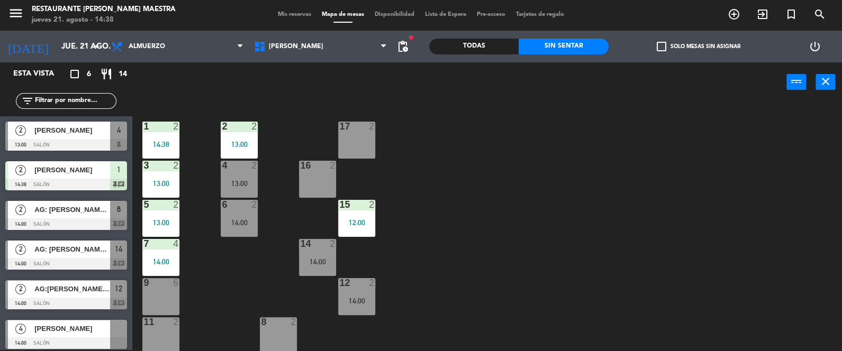
click at [120, 130] on div "4" at bounding box center [118, 130] width 17 height 17
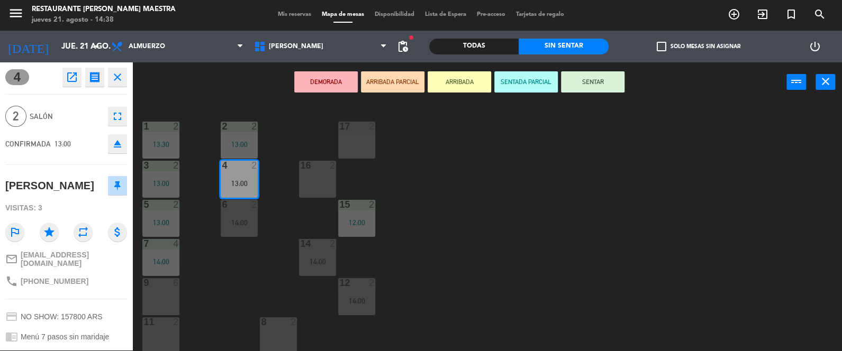
click at [569, 80] on button "SENTAR" at bounding box center [593, 81] width 64 height 21
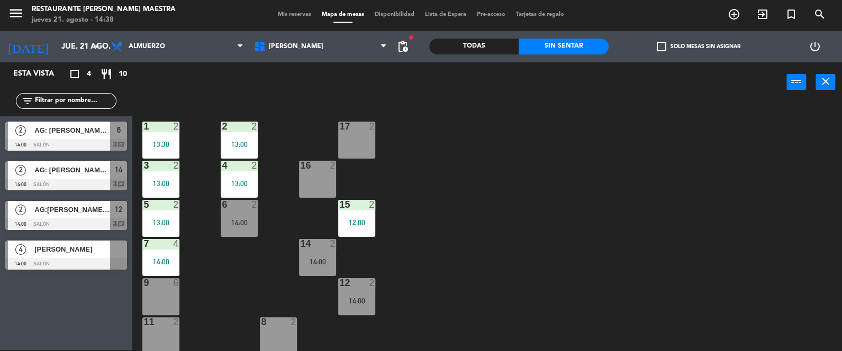
click at [119, 171] on span "14" at bounding box center [118, 170] width 7 height 13
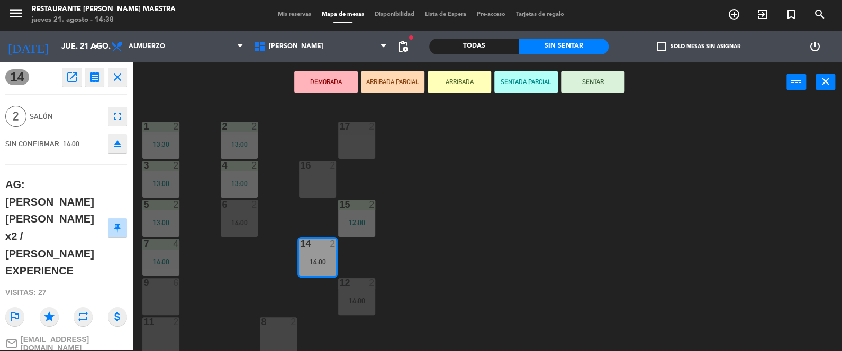
drag, startPoint x: 613, startPoint y: 83, endPoint x: 586, endPoint y: 81, distance: 27.0
click at [613, 83] on button "SENTAR" at bounding box center [593, 81] width 64 height 21
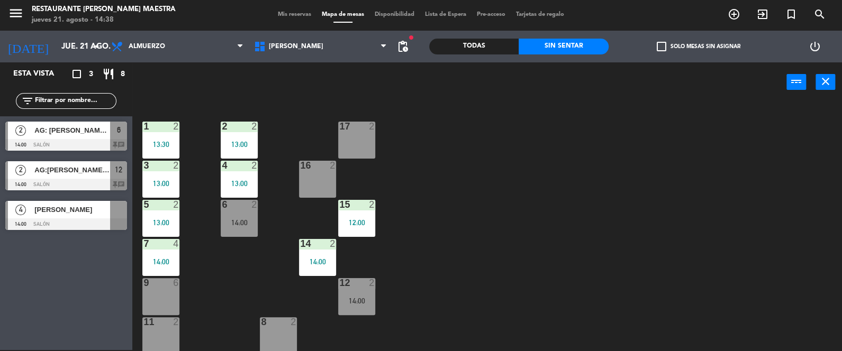
click at [122, 129] on div "2 AG: [PERSON_NAME] X 2 / [PERSON_NAME] 14:00 Salón 6 chat" at bounding box center [66, 136] width 132 height 40
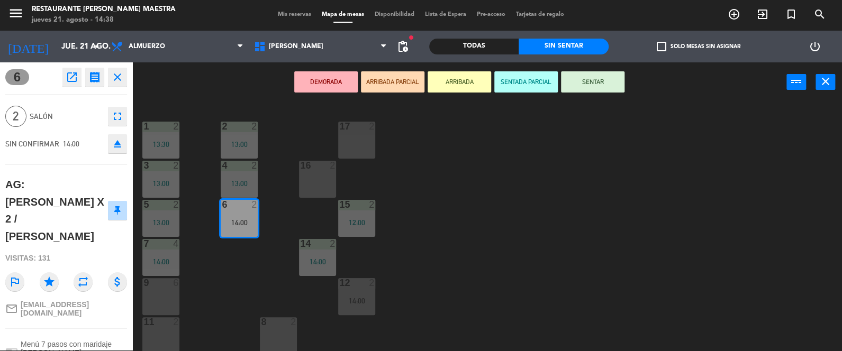
click at [595, 79] on button "SENTAR" at bounding box center [593, 81] width 64 height 21
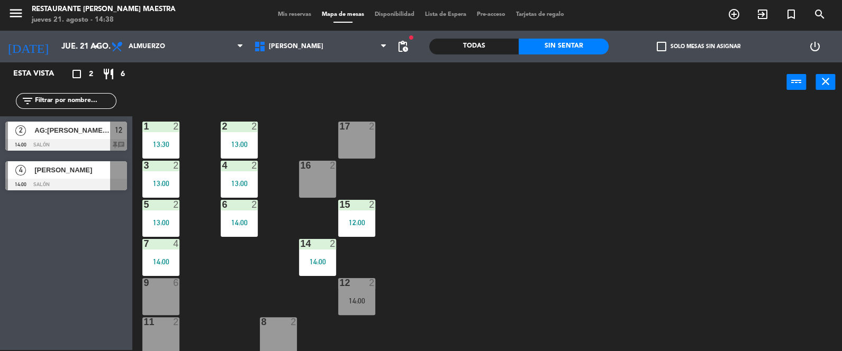
click at [120, 133] on span "12" at bounding box center [118, 130] width 7 height 13
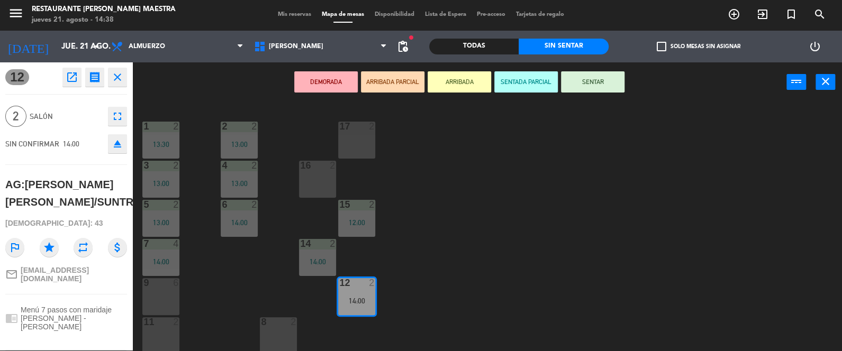
click at [589, 86] on button "SENTAR" at bounding box center [593, 81] width 64 height 21
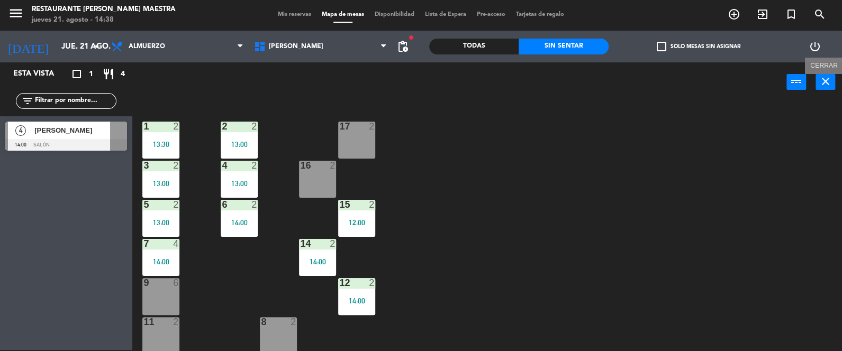
click at [830, 80] on icon "close" at bounding box center [825, 81] width 13 height 13
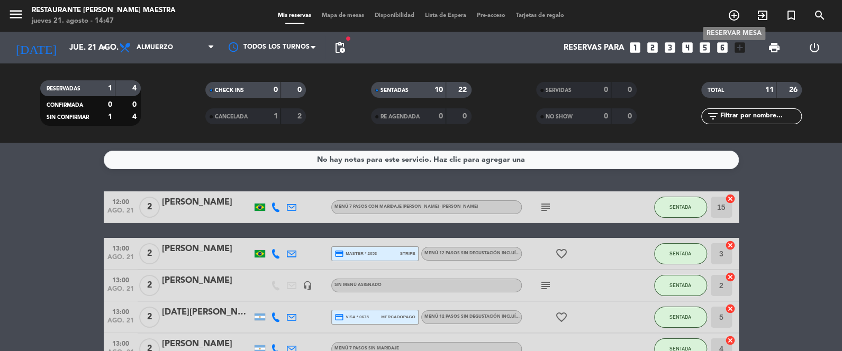
click at [737, 16] on icon "add_circle_outline" at bounding box center [734, 15] width 13 height 13
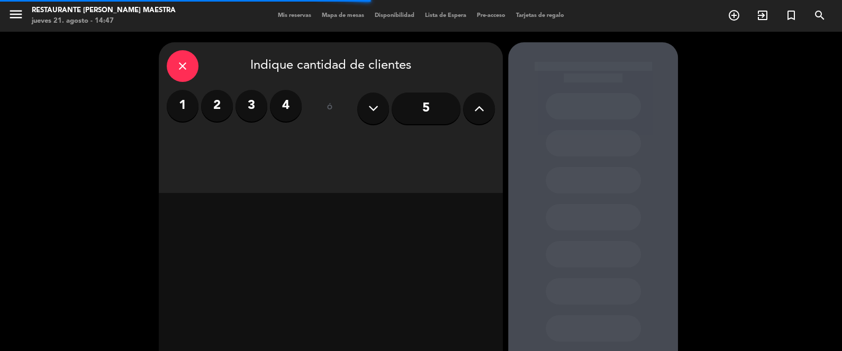
drag, startPoint x: 212, startPoint y: 107, endPoint x: 218, endPoint y: 113, distance: 8.2
click at [218, 113] on label "2" at bounding box center [217, 106] width 32 height 32
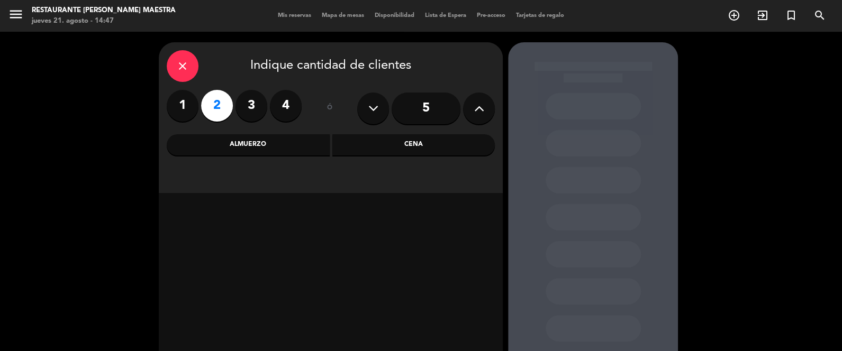
click at [285, 143] on div "Almuerzo" at bounding box center [248, 144] width 163 height 21
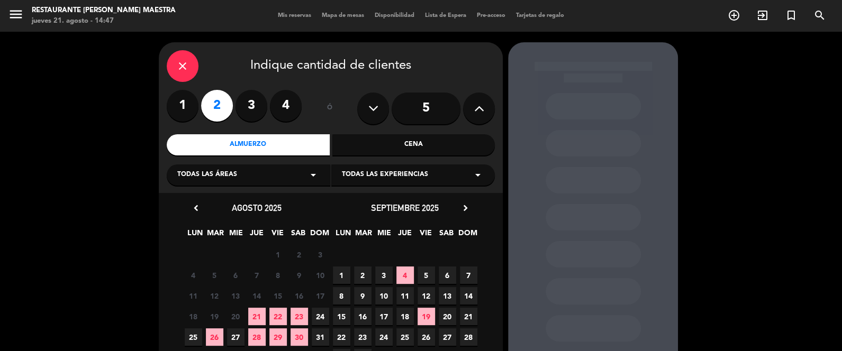
click at [425, 291] on span "12" at bounding box center [426, 295] width 17 height 17
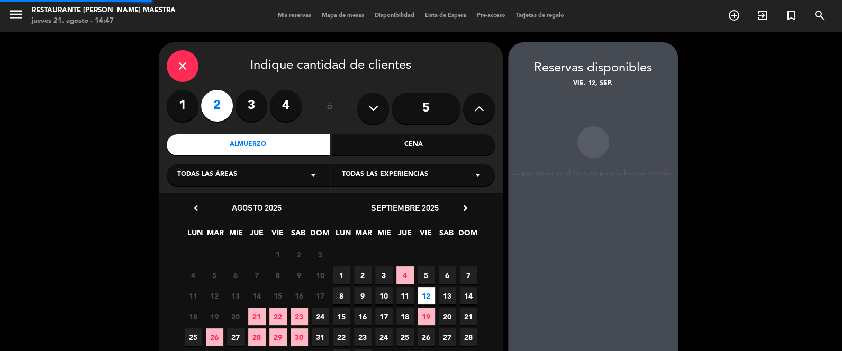
scroll to position [42, 0]
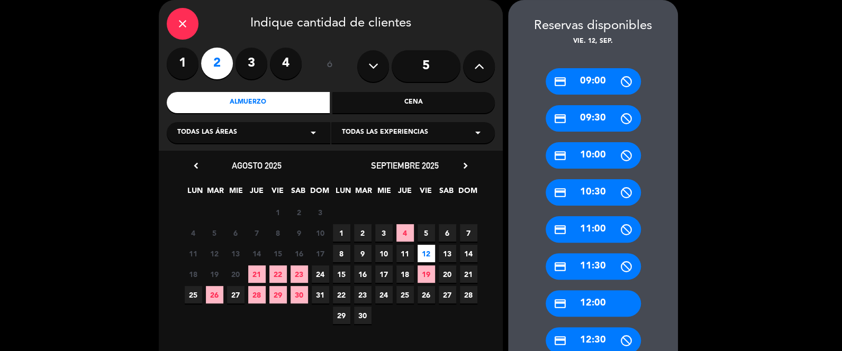
click at [588, 311] on div "credit_card 12:00" at bounding box center [593, 304] width 95 height 26
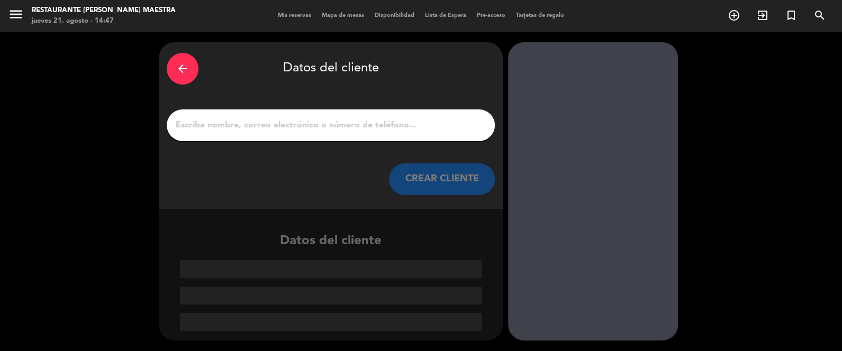
click at [270, 119] on input "1" at bounding box center [331, 125] width 312 height 15
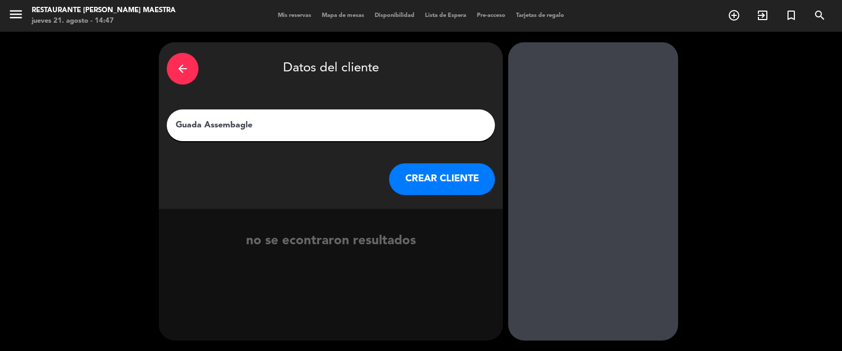
type input "Guada Assembagle"
click at [449, 180] on button "CREAR CLIENTE" at bounding box center [442, 180] width 106 height 32
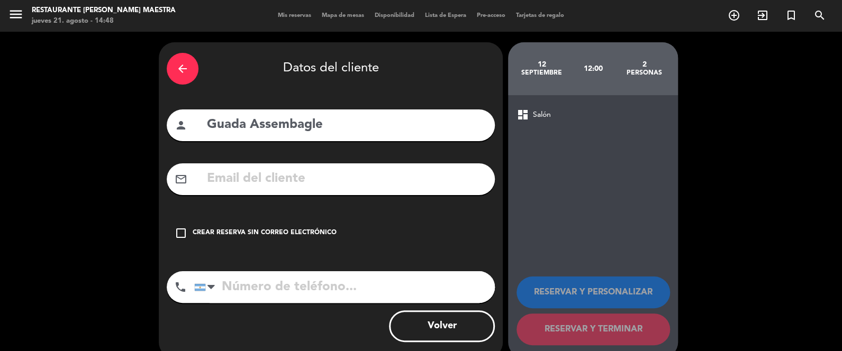
click at [311, 225] on div "check_box_outline_blank Crear reserva sin correo electrónico" at bounding box center [331, 234] width 328 height 32
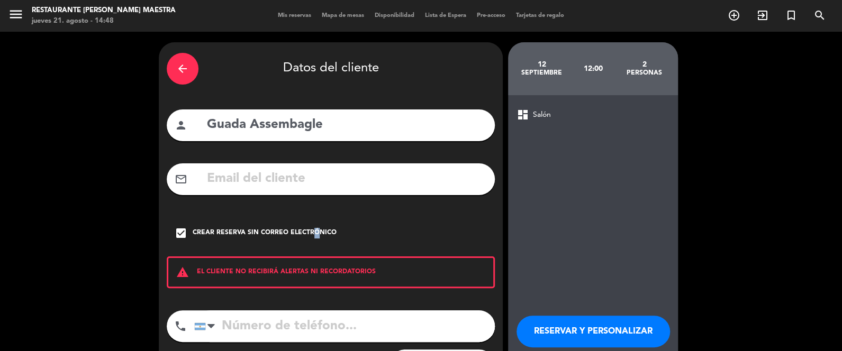
click at [584, 332] on button "RESERVAR Y PERSONALIZAR" at bounding box center [594, 332] width 154 height 32
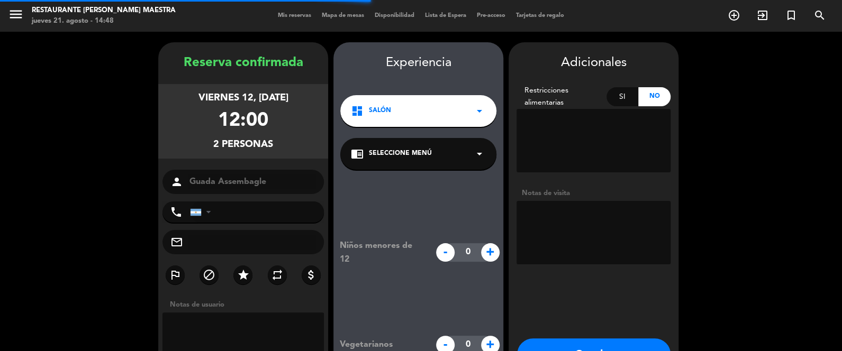
scroll to position [42, 0]
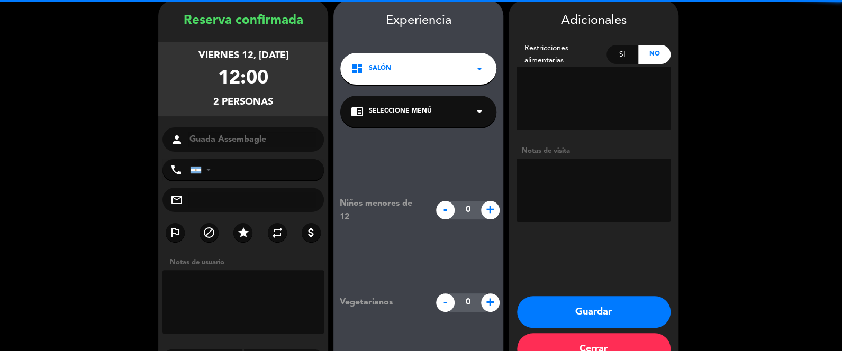
click at [571, 184] on textarea at bounding box center [594, 191] width 154 height 64
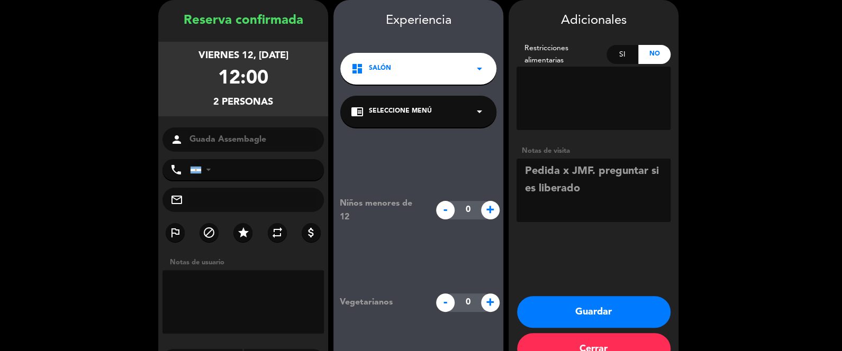
type textarea "Pedida x JMF. preguntar si es liberado"
click at [594, 312] on button "Guardar" at bounding box center [594, 312] width 154 height 32
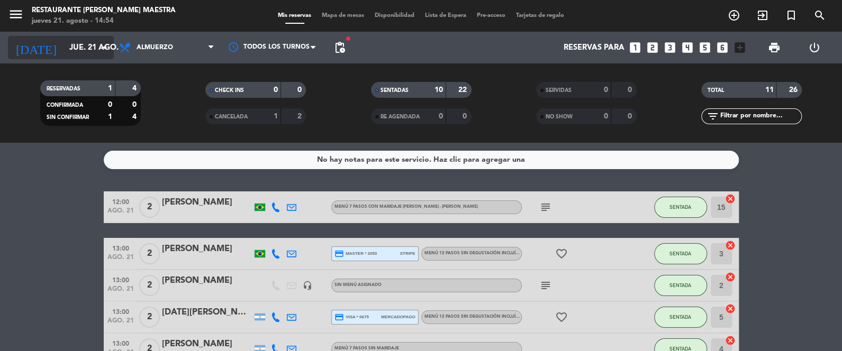
click at [101, 52] on icon "arrow_drop_down" at bounding box center [104, 47] width 13 height 13
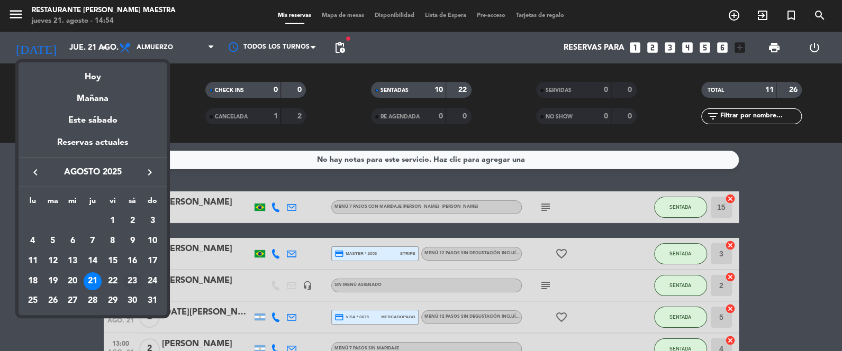
click at [140, 281] on div "23" at bounding box center [132, 282] width 18 height 18
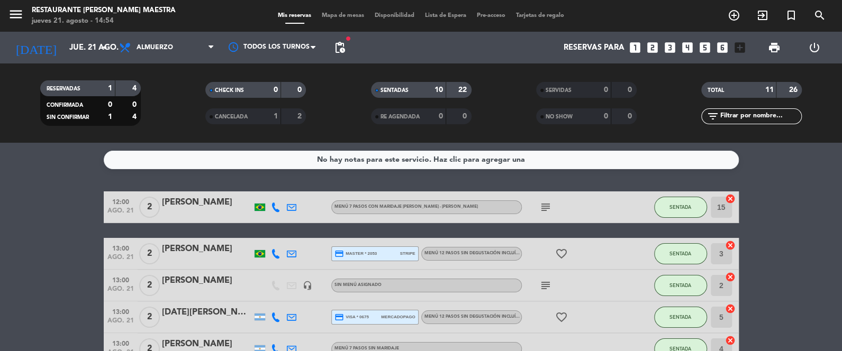
type input "sáb. 23 ago."
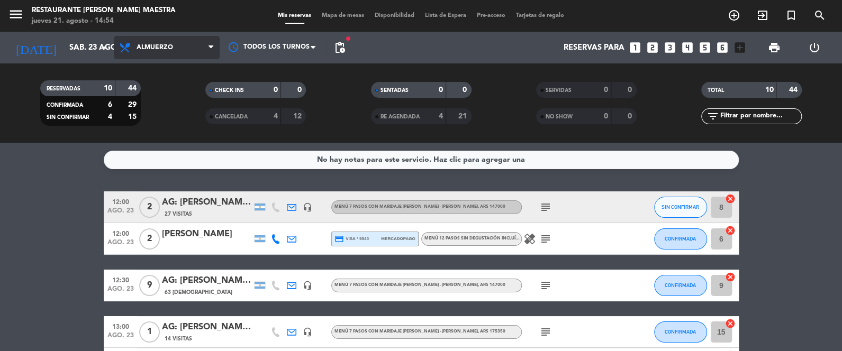
click at [167, 47] on span "Almuerzo" at bounding box center [155, 47] width 37 height 7
click at [347, 80] on div "SENTADAS 0 0 RE AGENDADA 4 21" at bounding box center [420, 103] width 165 height 58
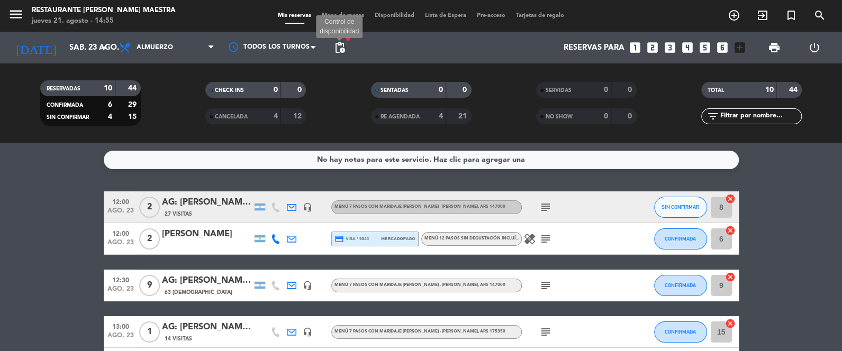
click at [345, 47] on span "pending_actions" at bounding box center [339, 47] width 13 height 13
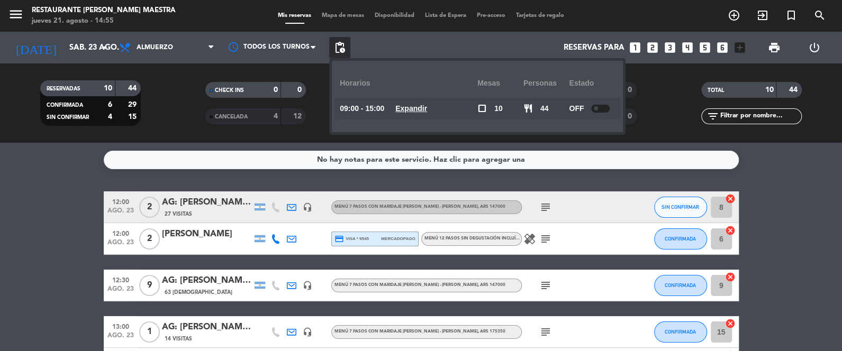
click at [345, 47] on span "pending_actions" at bounding box center [339, 47] width 13 height 13
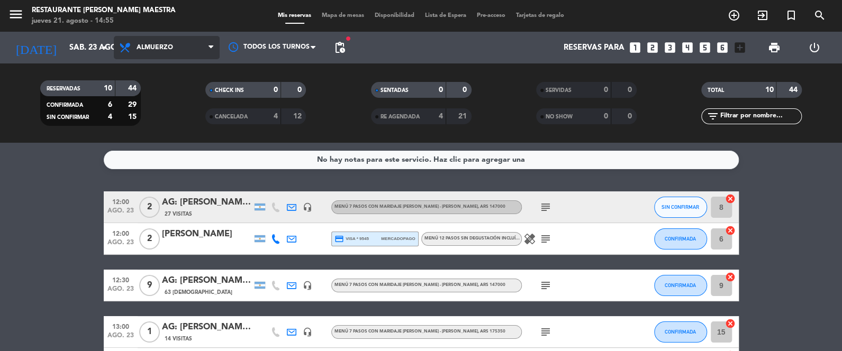
click at [195, 37] on span "Almuerzo" at bounding box center [167, 47] width 106 height 23
click at [187, 115] on div "menu Restaurante [PERSON_NAME] Maestra jueves 21. agosto - 14:55 Mis reservas M…" at bounding box center [421, 71] width 842 height 143
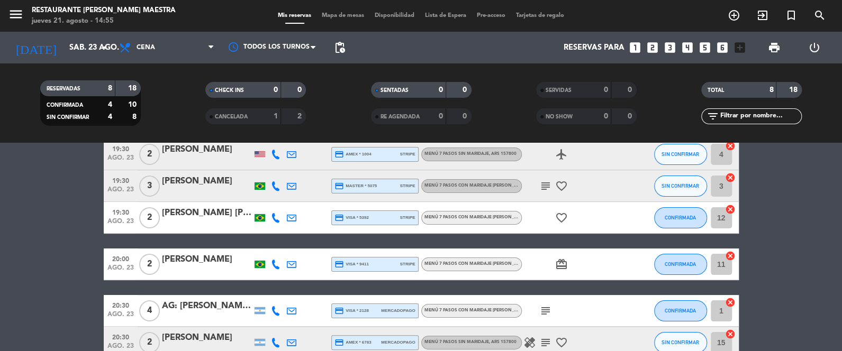
scroll to position [71, 0]
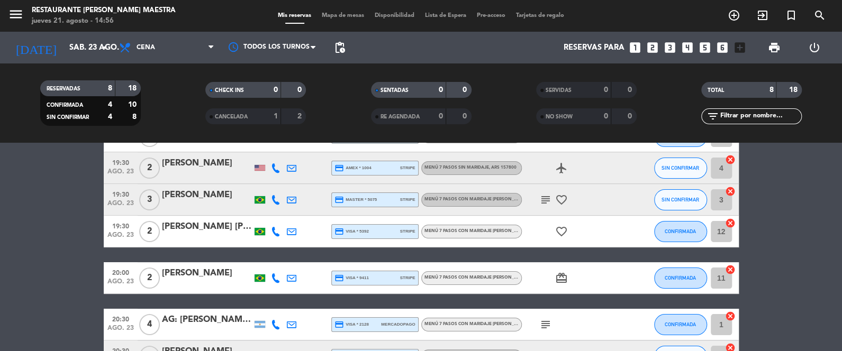
click at [208, 193] on div "[PERSON_NAME]" at bounding box center [207, 195] width 90 height 14
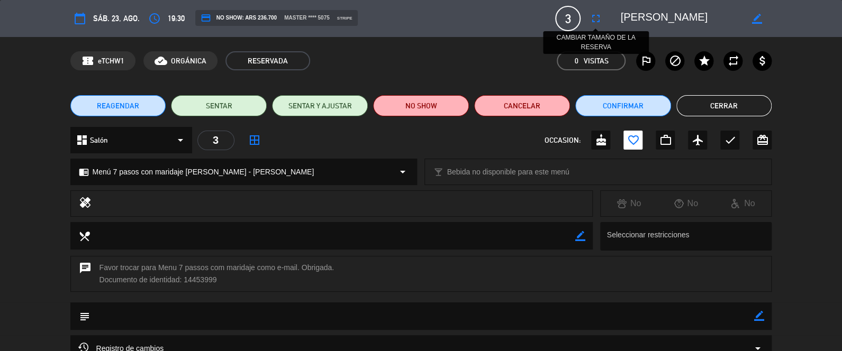
click at [597, 19] on icon "fullscreen" at bounding box center [595, 18] width 13 height 13
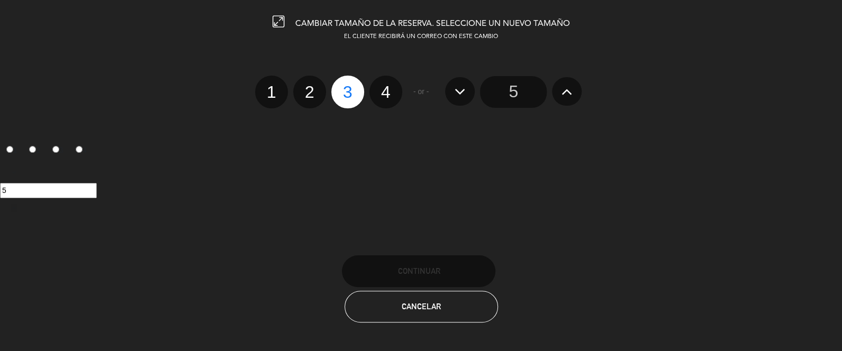
drag, startPoint x: 307, startPoint y: 100, endPoint x: 351, endPoint y: 214, distance: 122.0
click at [306, 100] on label "2" at bounding box center [309, 92] width 33 height 33
click at [306, 86] on input "2" at bounding box center [308, 82] width 7 height 7
radio input "true"
radio input "false"
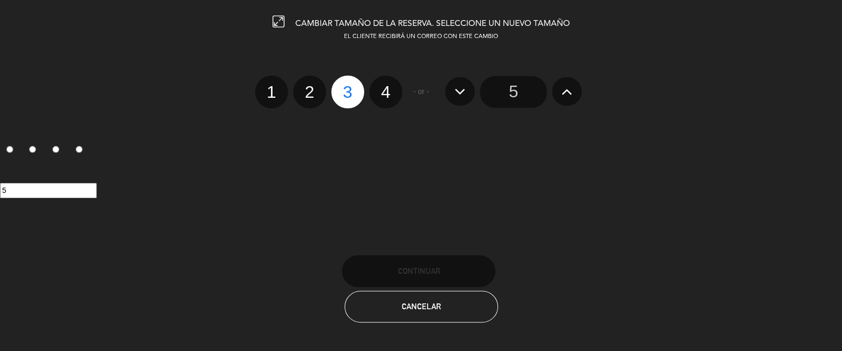
radio input "false"
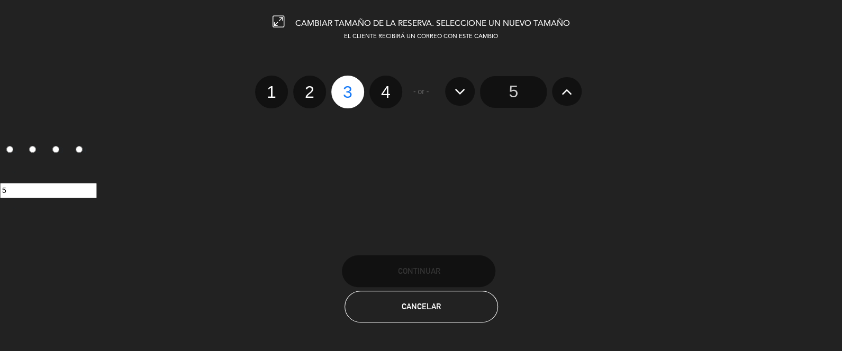
radio input "true"
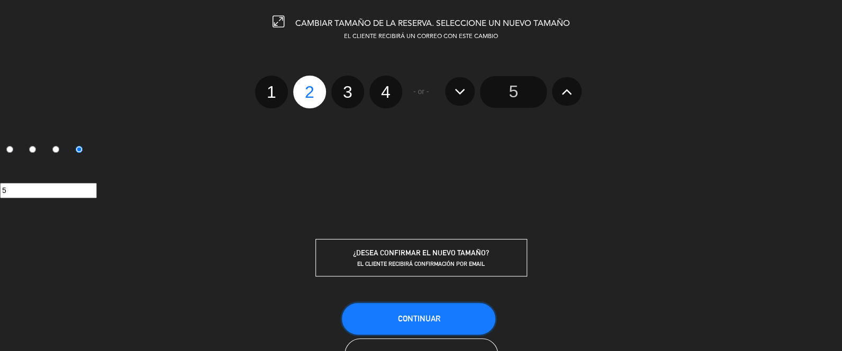
click at [399, 324] on button "Continuar" at bounding box center [419, 319] width 154 height 32
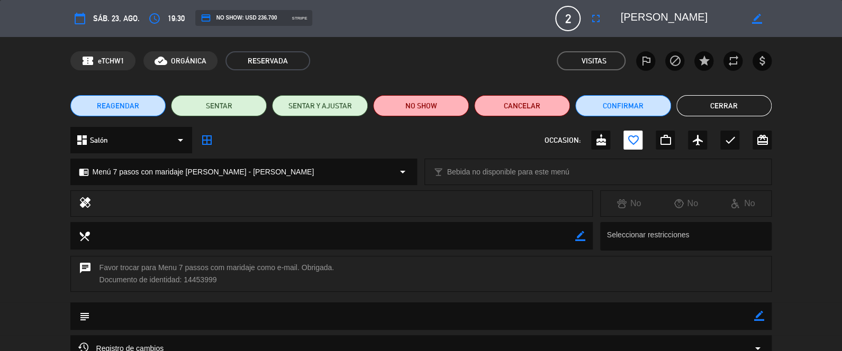
click at [710, 103] on button "Cerrar" at bounding box center [724, 105] width 96 height 21
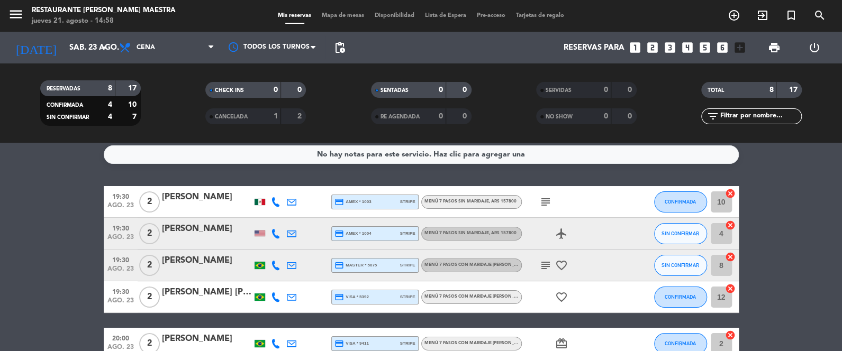
scroll to position [53, 0]
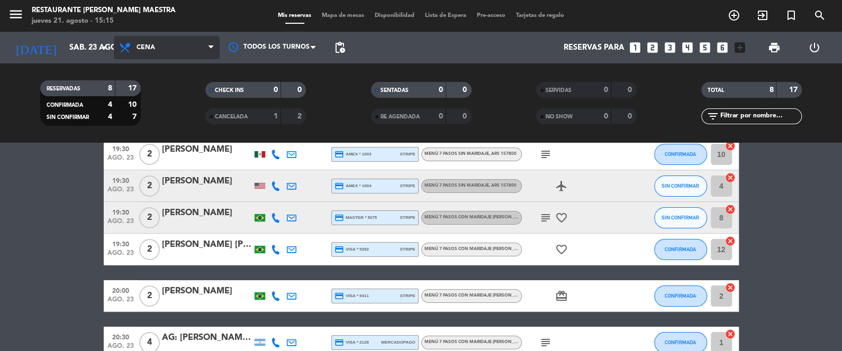
click at [139, 38] on span "Cena" at bounding box center [167, 47] width 106 height 23
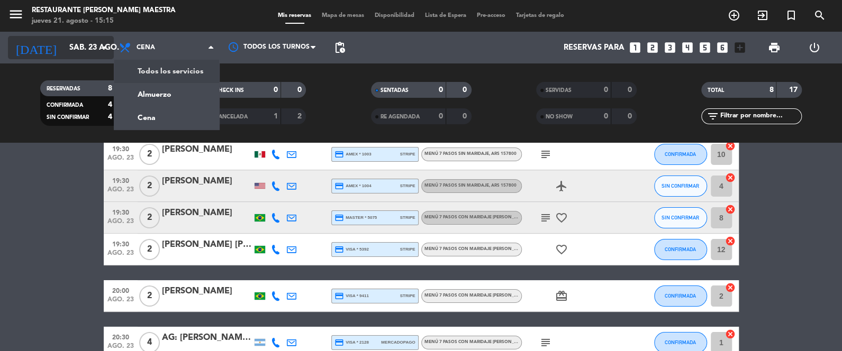
click at [89, 48] on input "sáb. 23 ago." at bounding box center [115, 48] width 102 height 20
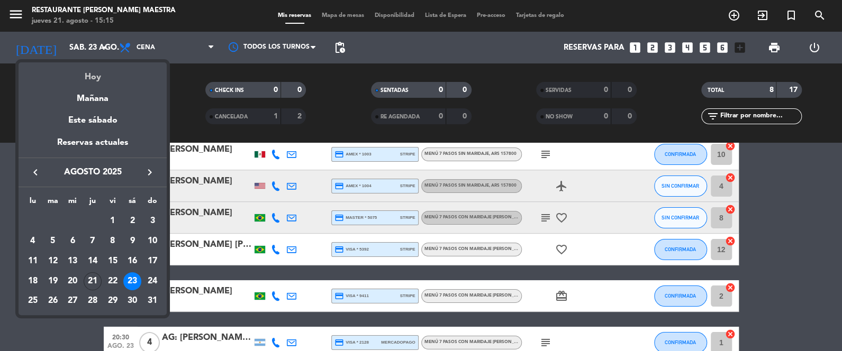
click at [96, 68] on div "Hoy" at bounding box center [93, 73] width 148 height 22
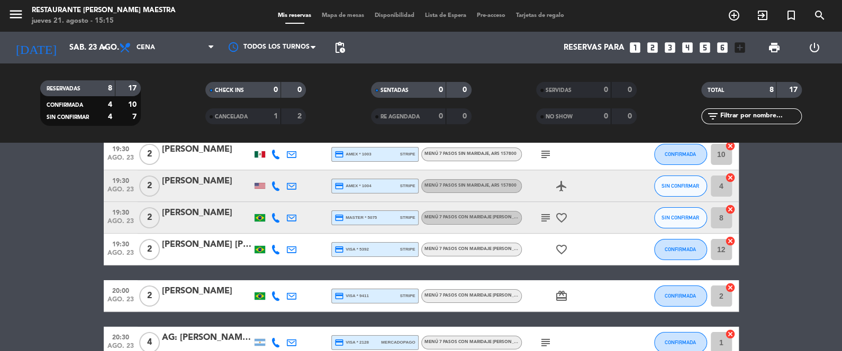
type input "jue. 21 ago."
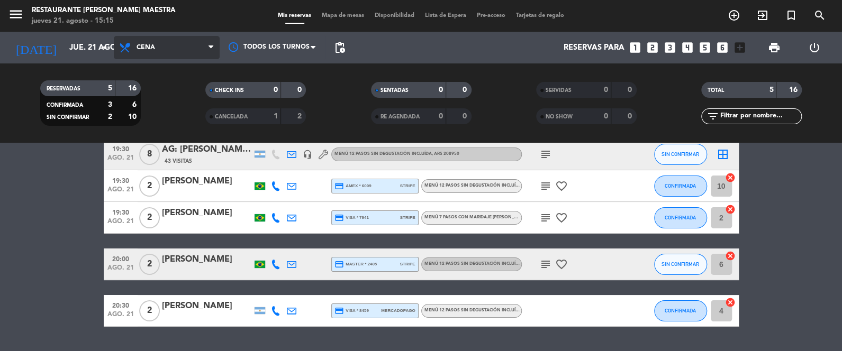
click at [168, 41] on span "Cena" at bounding box center [167, 47] width 106 height 23
click at [32, 188] on bookings-row "19:30 ago. 21 8 AG: [PERSON_NAME] X 8 / SUNTRIP 43 Visitas headset_mic Menú 12 …" at bounding box center [421, 233] width 842 height 188
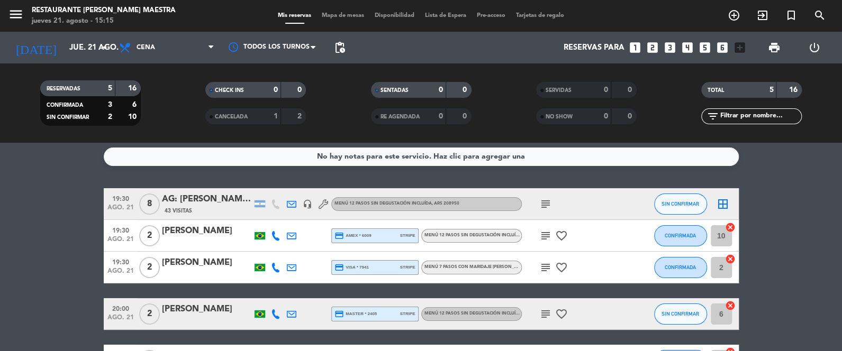
scroll to position [0, 0]
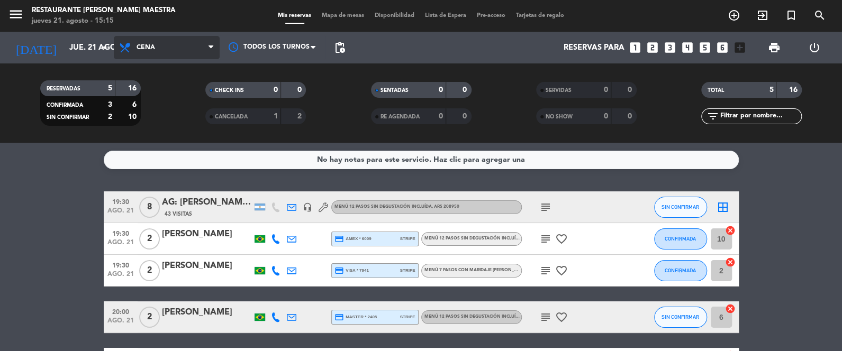
click at [201, 47] on span "Cena" at bounding box center [167, 47] width 106 height 23
click at [215, 98] on div "menu Restaurante [PERSON_NAME] Maestra jueves 21. agosto - 15:15 Mis reservas M…" at bounding box center [421, 71] width 842 height 143
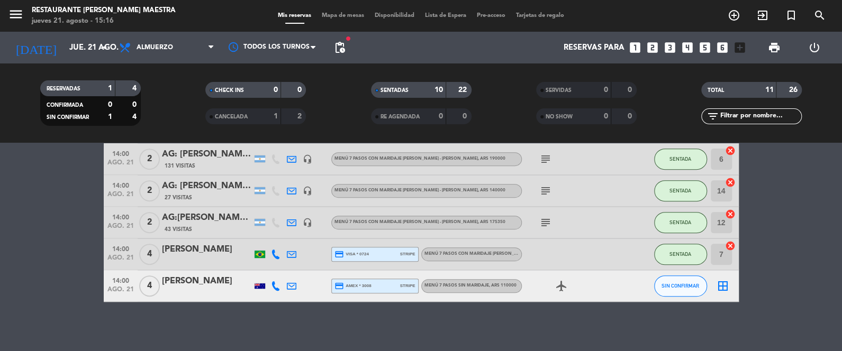
scroll to position [287, 0]
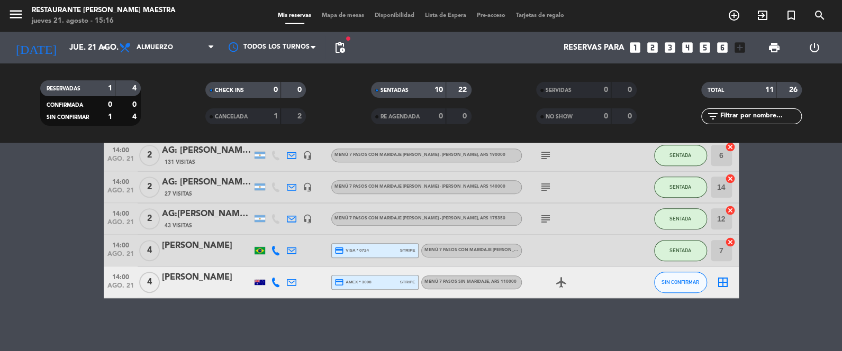
click at [352, 15] on span "Mapa de mesas" at bounding box center [343, 16] width 53 height 6
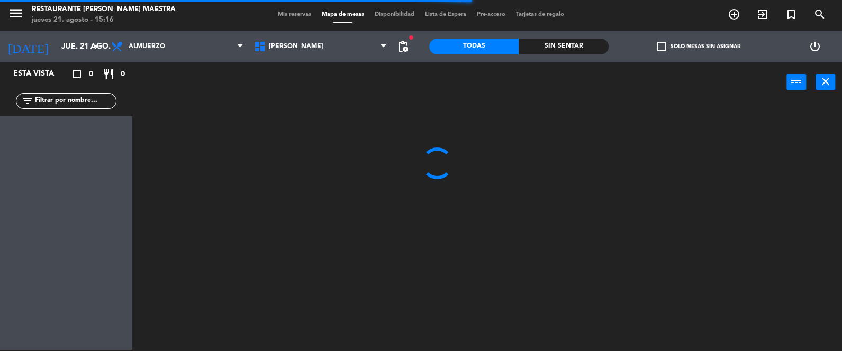
click at [561, 44] on div "Sin sentar" at bounding box center [564, 47] width 90 height 16
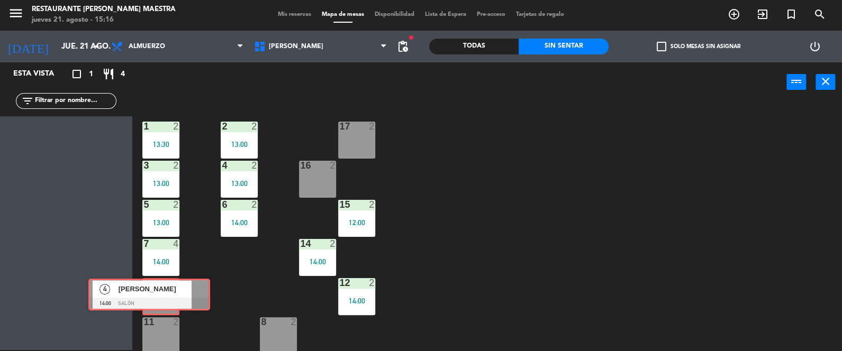
drag, startPoint x: 69, startPoint y: 147, endPoint x: 150, endPoint y: 298, distance: 171.0
click at [150, 298] on div "Esta vista crop_square 1 restaurant 4 filter_list 4 [PERSON_NAME] 14:00 Salón 4…" at bounding box center [421, 206] width 842 height 289
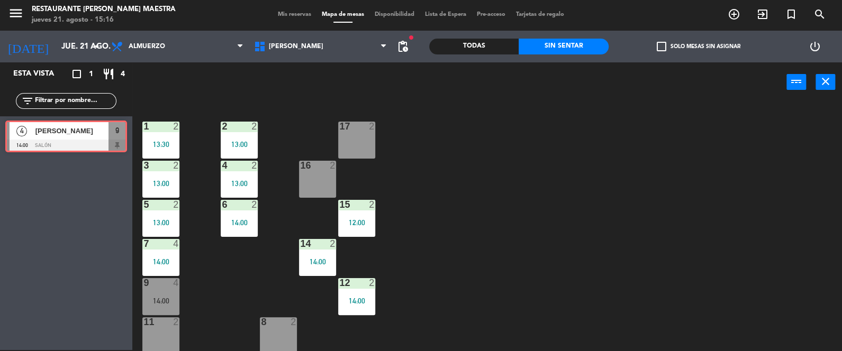
click at [117, 133] on div "4 [PERSON_NAME] 14:00 Salón 9 4 [PERSON_NAME] 14:00 Salón 9" at bounding box center [66, 137] width 132 height 43
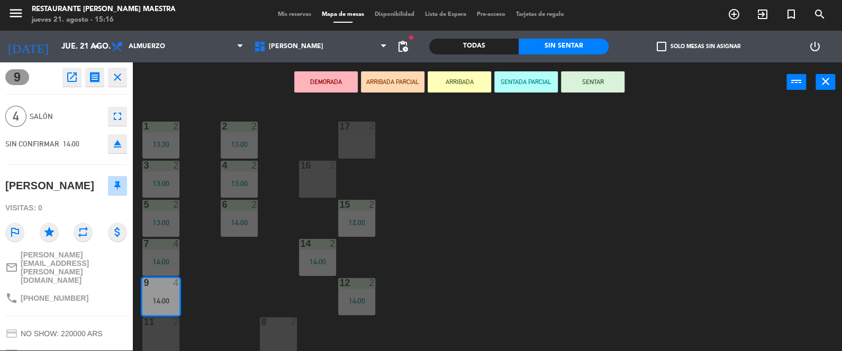
click at [599, 82] on button "SENTAR" at bounding box center [593, 81] width 64 height 21
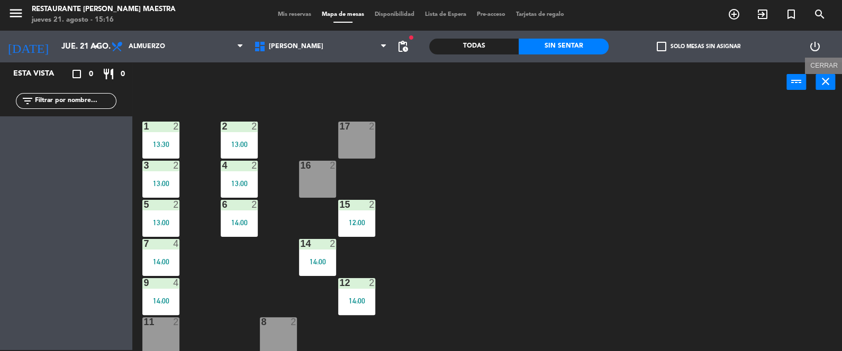
click at [828, 78] on icon "close" at bounding box center [825, 81] width 13 height 13
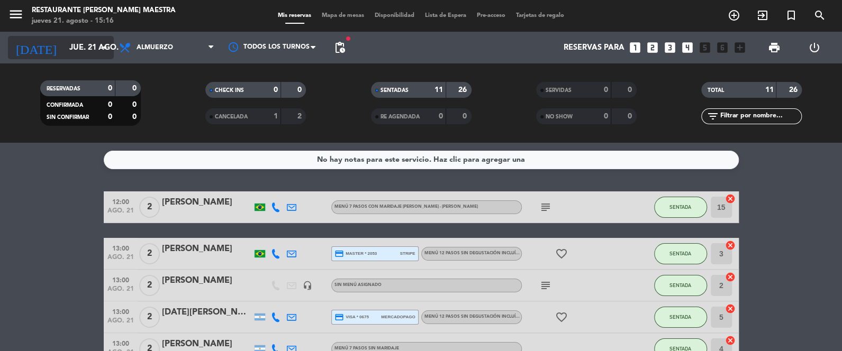
click at [91, 55] on input "jue. 21 ago." at bounding box center [115, 48] width 102 height 20
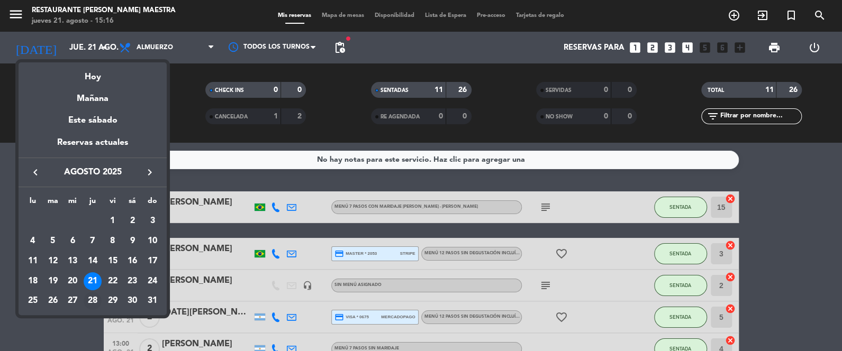
click at [94, 297] on div "28" at bounding box center [93, 301] width 18 height 18
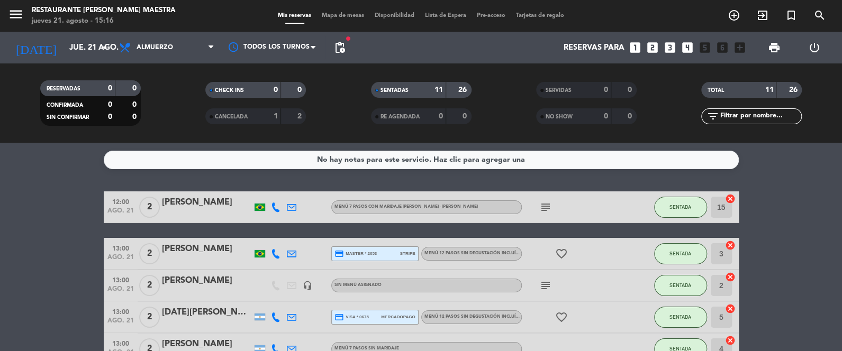
type input "jue. 28 ago."
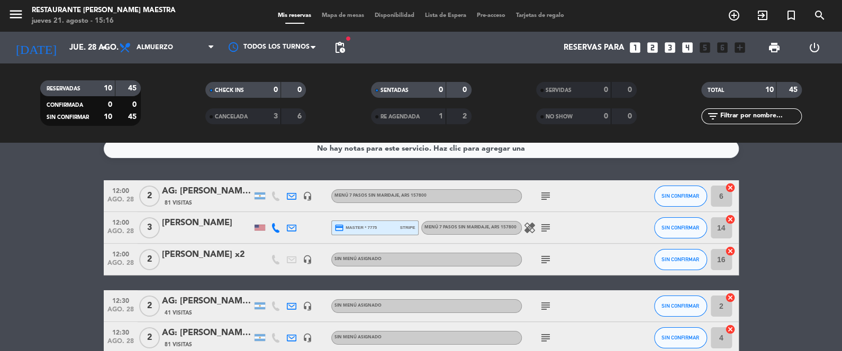
scroll to position [2, 0]
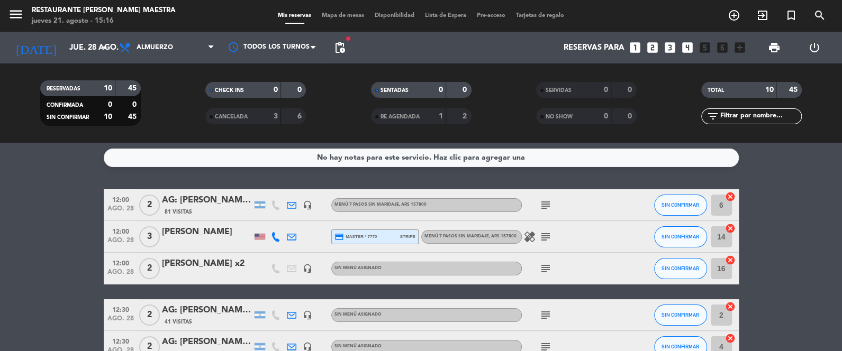
click at [545, 271] on icon "subject" at bounding box center [545, 269] width 13 height 13
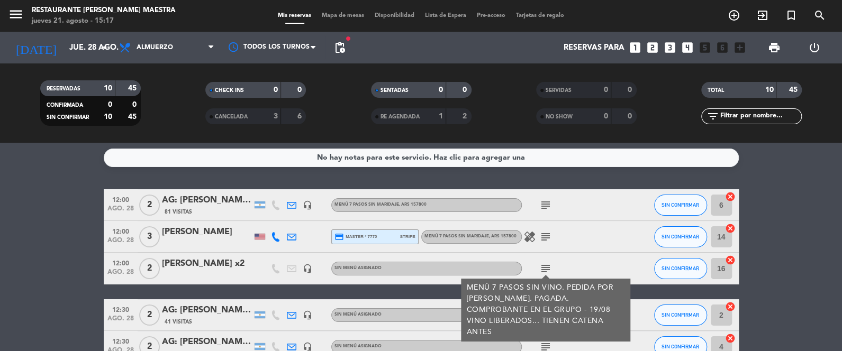
click at [541, 264] on icon "subject" at bounding box center [545, 269] width 13 height 13
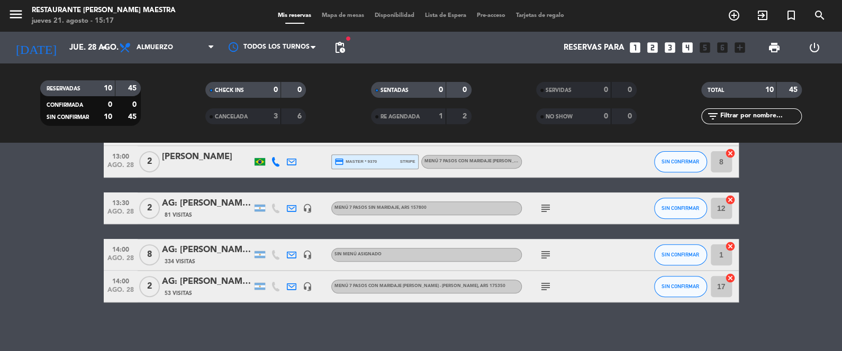
scroll to position [267, 0]
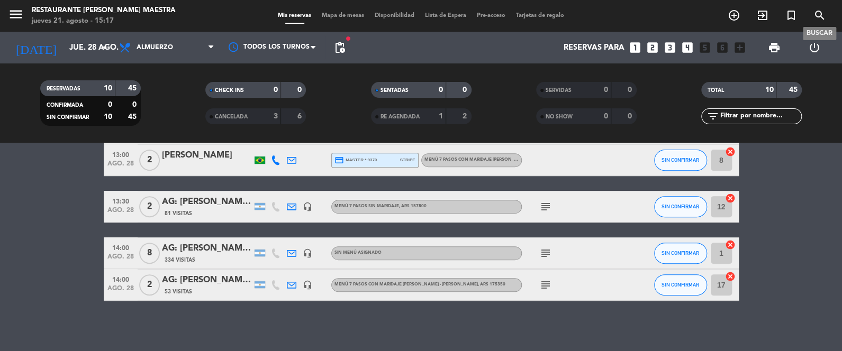
click at [817, 13] on icon "search" at bounding box center [820, 15] width 13 height 13
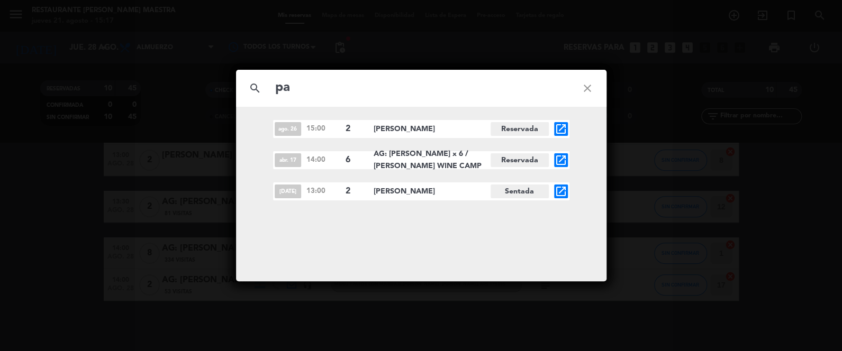
type input "p"
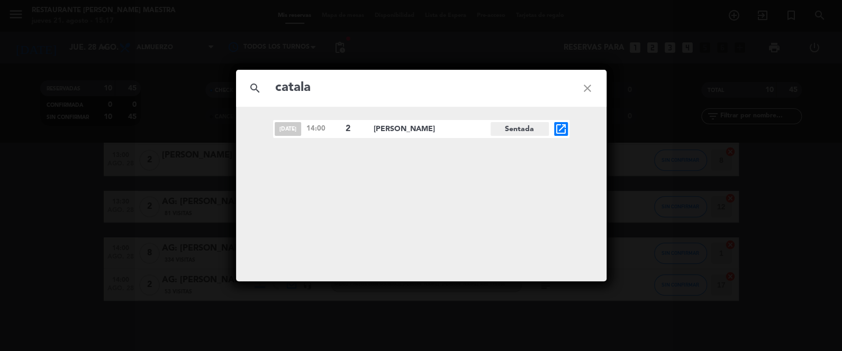
type input "catala"
click at [589, 89] on icon "close" at bounding box center [587, 88] width 38 height 38
click at [588, 85] on icon "close" at bounding box center [587, 88] width 38 height 38
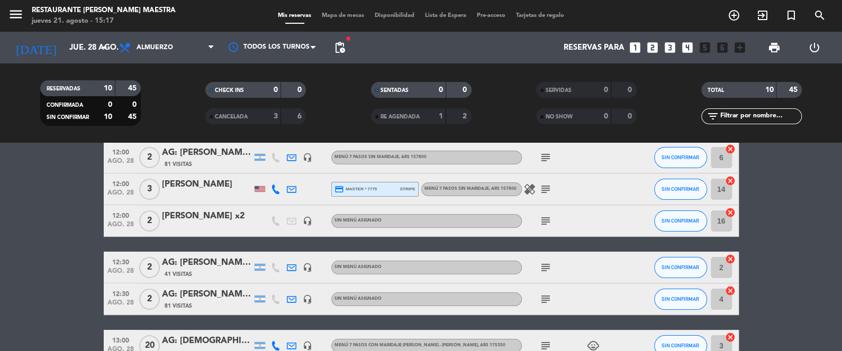
scroll to position [51, 0]
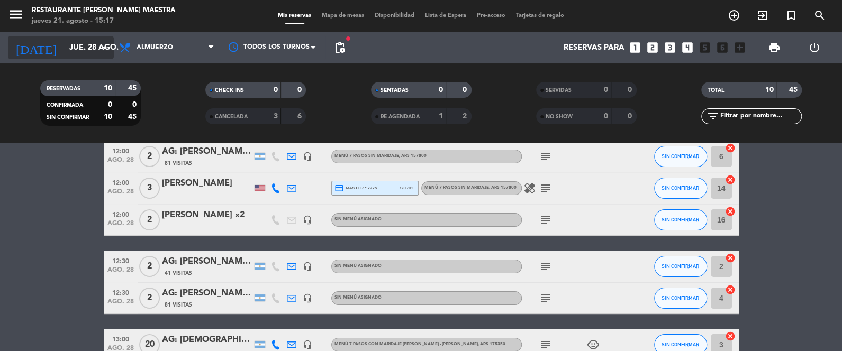
click at [106, 50] on icon "arrow_drop_down" at bounding box center [104, 47] width 13 height 13
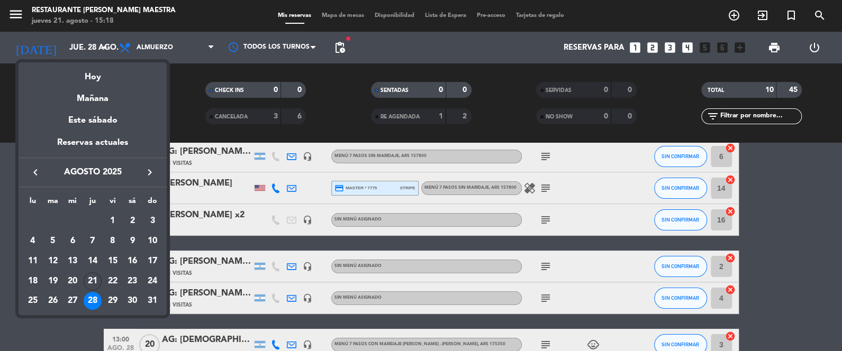
click at [161, 40] on div at bounding box center [421, 175] width 842 height 351
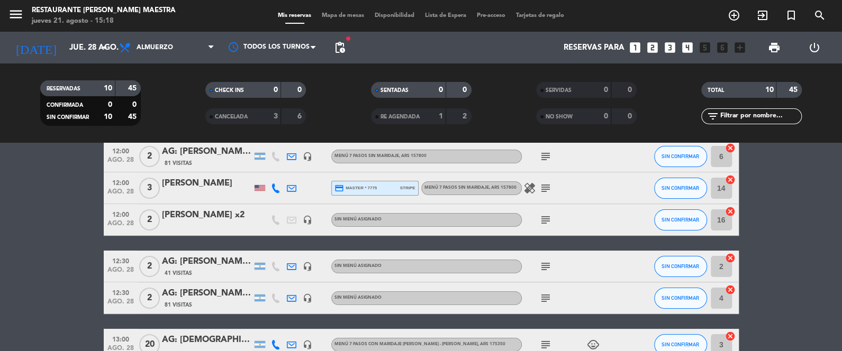
click at [161, 40] on span "Almuerzo" at bounding box center [167, 47] width 106 height 23
click at [97, 46] on input "jue. 28 ago." at bounding box center [115, 48] width 102 height 20
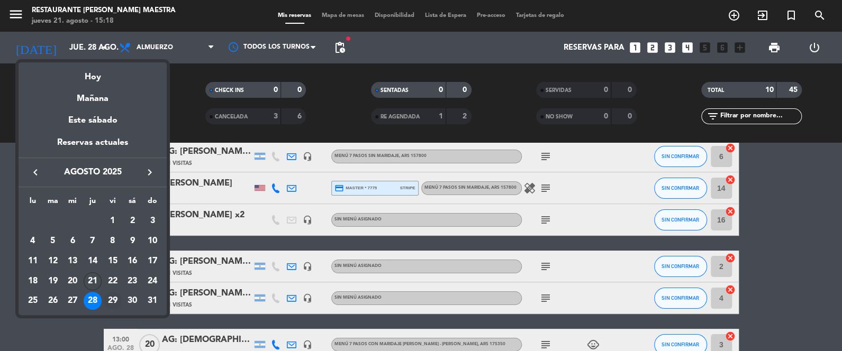
click at [118, 297] on div "29" at bounding box center [113, 301] width 18 height 18
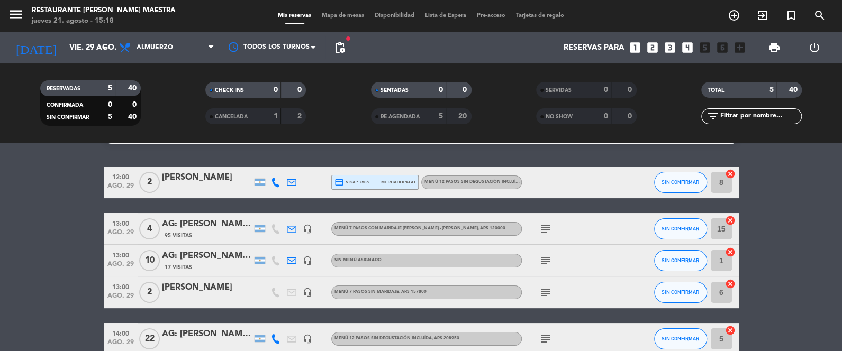
scroll to position [6, 0]
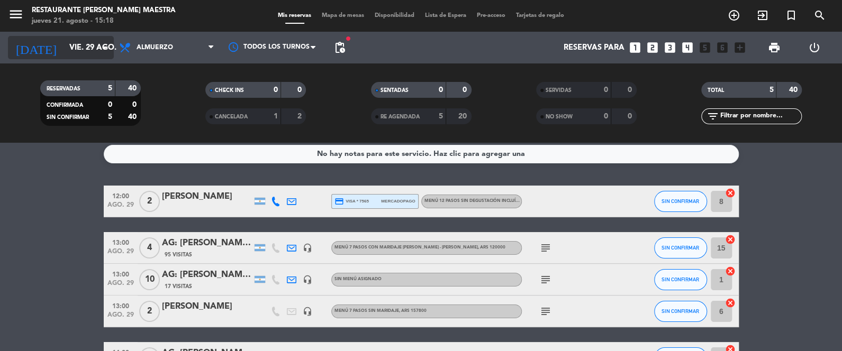
click at [106, 47] on icon "arrow_drop_down" at bounding box center [104, 47] width 13 height 13
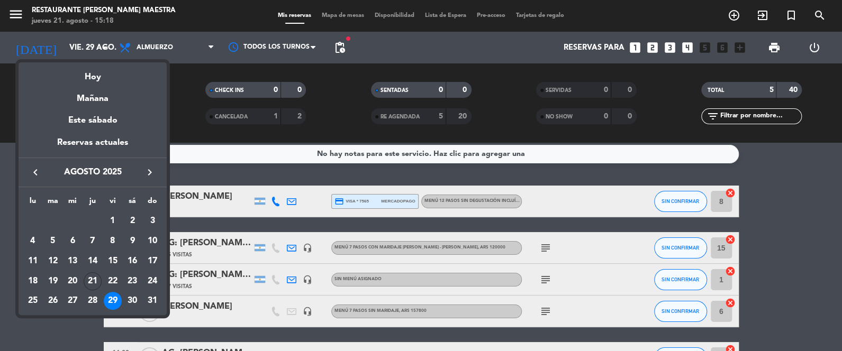
click at [788, 145] on div at bounding box center [421, 175] width 842 height 351
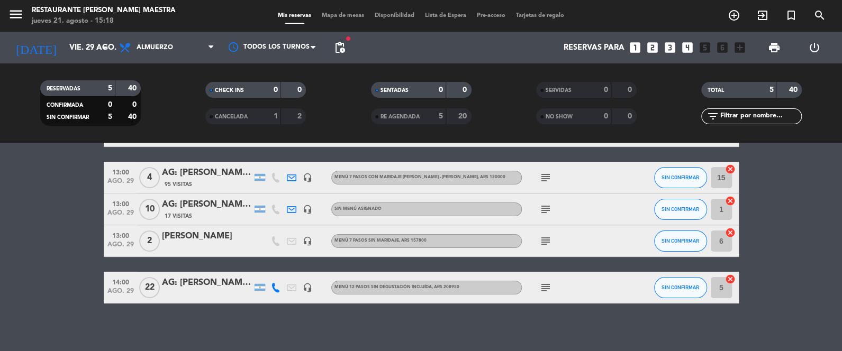
scroll to position [81, 0]
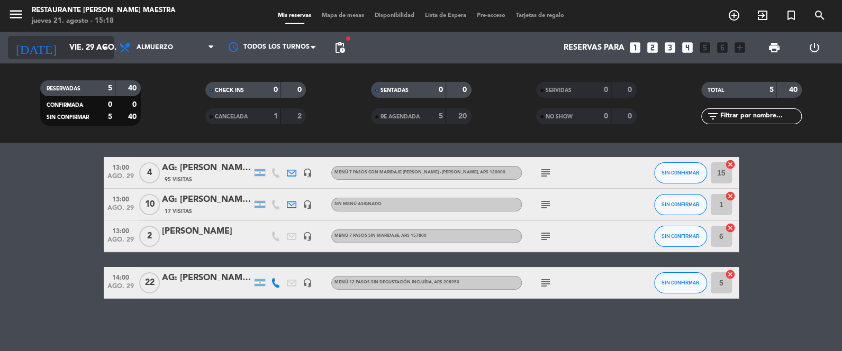
click at [82, 50] on input "vie. 29 ago." at bounding box center [115, 48] width 102 height 20
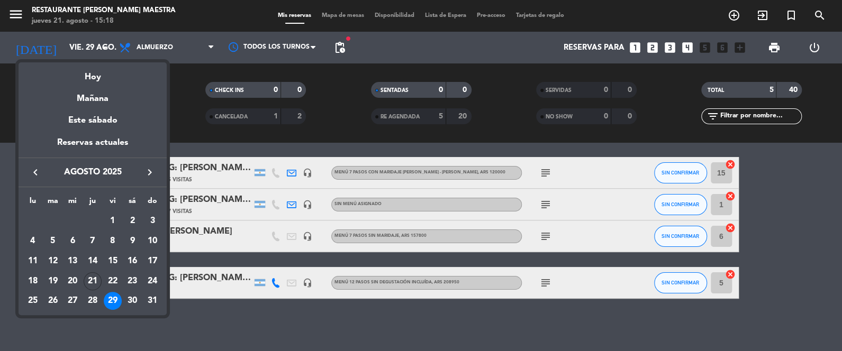
click at [224, 320] on div at bounding box center [421, 175] width 842 height 351
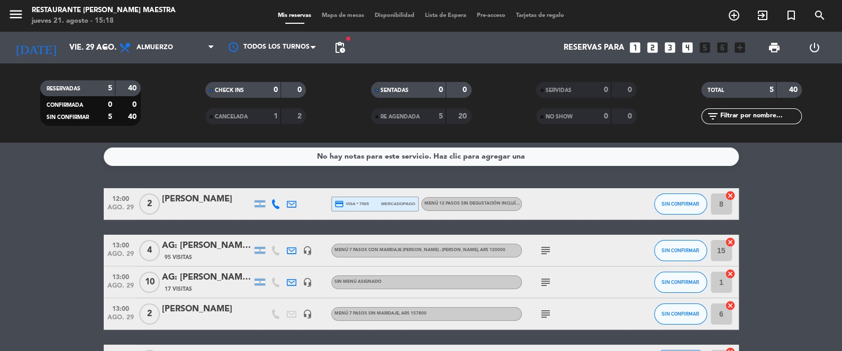
scroll to position [2, 0]
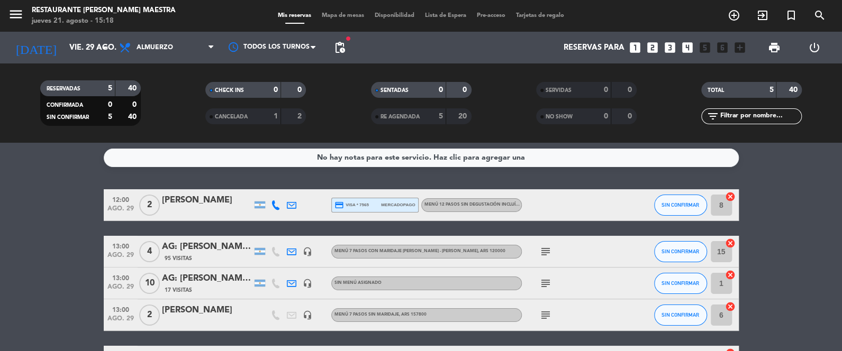
drag, startPoint x: 552, startPoint y: 316, endPoint x: 545, endPoint y: 314, distance: 7.6
click at [550, 316] on span "subject" at bounding box center [546, 315] width 16 height 13
click at [545, 314] on icon "subject" at bounding box center [545, 315] width 13 height 13
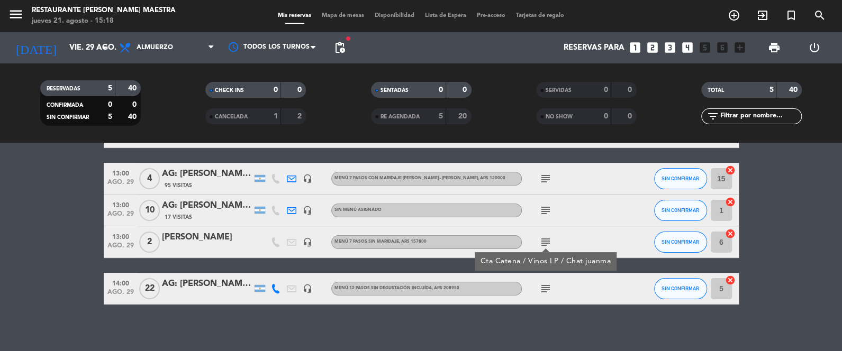
scroll to position [81, 0]
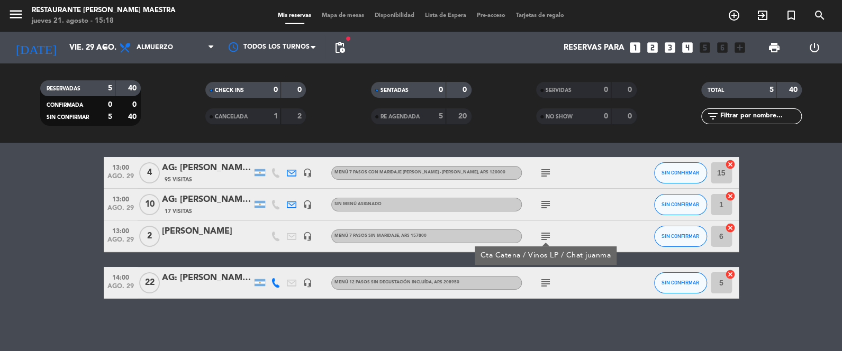
click at [815, 241] on bookings-row "12:00 ago. 29 2 [PERSON_NAME] credit_card visa * 7565 mercadopago Menú 12 pasos…" at bounding box center [421, 205] width 842 height 188
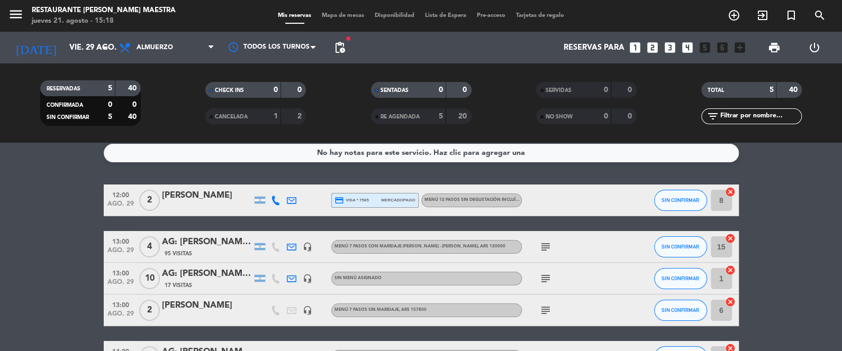
scroll to position [0, 0]
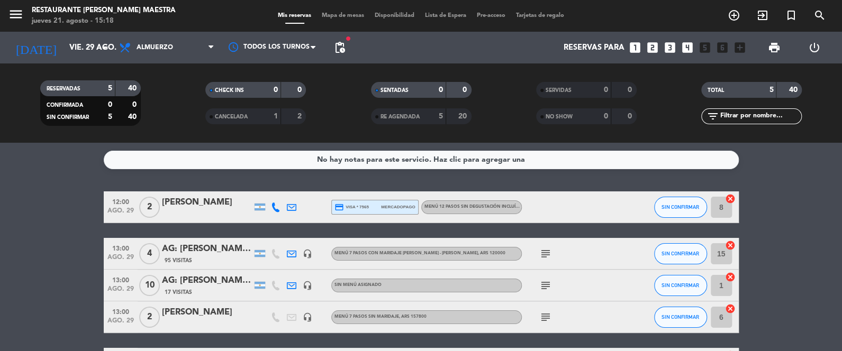
click at [53, 64] on div "RESERVADAS 5 40 CONFIRMADA 0 0 SIN CONFIRMAR 5 40 CHECK INS 0 0 CANCELADA 1 2 S…" at bounding box center [421, 103] width 842 height 79
click at [64, 56] on input "vie. 29 ago." at bounding box center [115, 48] width 102 height 20
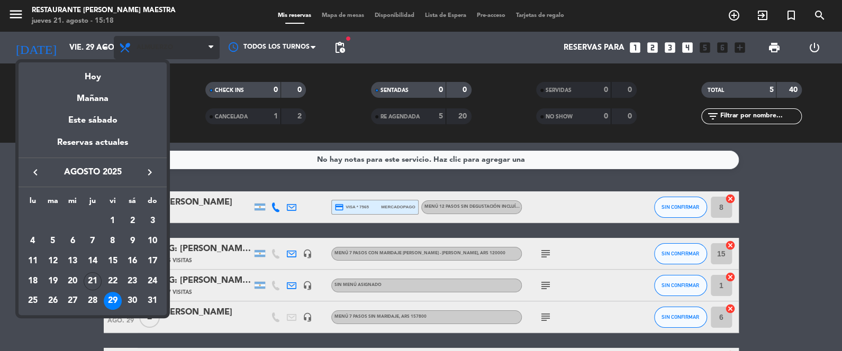
click at [170, 43] on div at bounding box center [421, 175] width 842 height 351
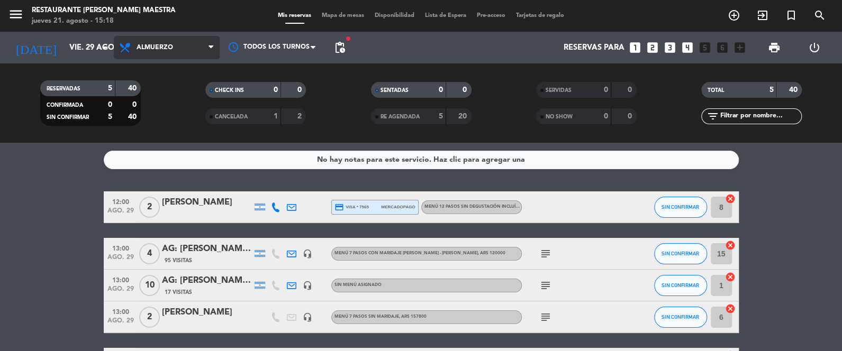
click at [170, 43] on span "Almuerzo" at bounding box center [167, 47] width 106 height 23
click at [162, 116] on div "menu Restaurante [PERSON_NAME] Maestra jueves 21. agosto - 15:18 Mis reservas M…" at bounding box center [421, 71] width 842 height 143
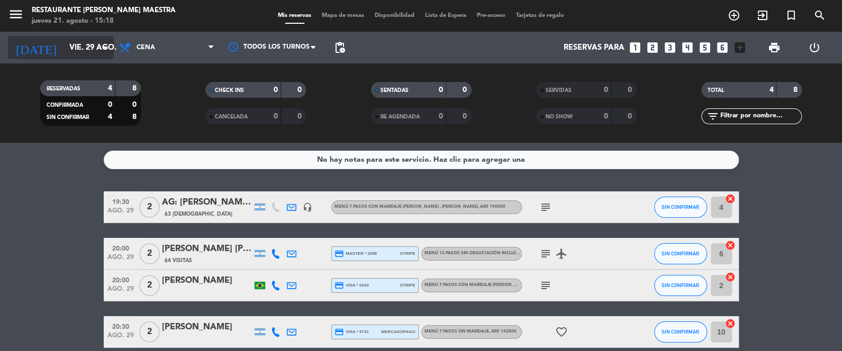
click at [66, 37] on div "[DATE] vie. 29 ago. arrow_drop_down" at bounding box center [61, 47] width 106 height 23
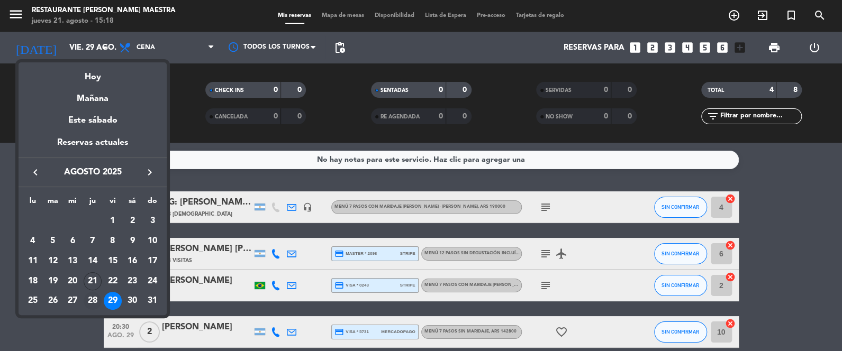
click at [93, 302] on div "28" at bounding box center [93, 301] width 18 height 18
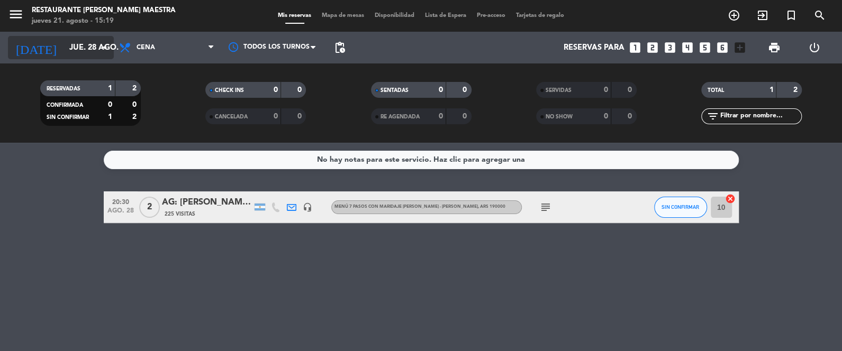
click at [106, 47] on icon "arrow_drop_down" at bounding box center [104, 47] width 13 height 13
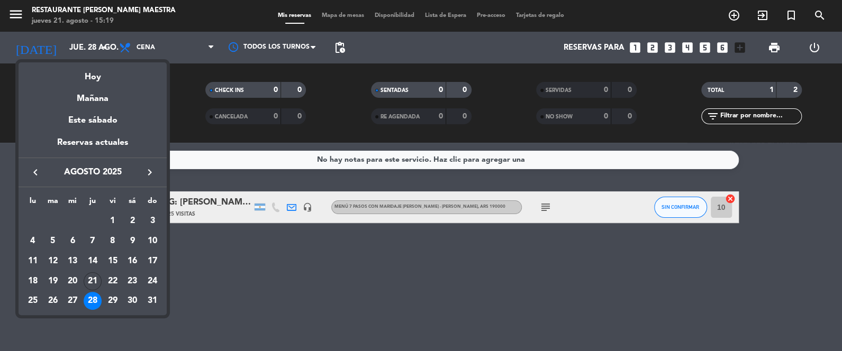
click at [148, 171] on icon "keyboard_arrow_right" at bounding box center [149, 172] width 13 height 13
click at [150, 173] on icon "keyboard_arrow_right" at bounding box center [149, 172] width 13 height 13
click at [149, 174] on icon "keyboard_arrow_right" at bounding box center [149, 172] width 13 height 13
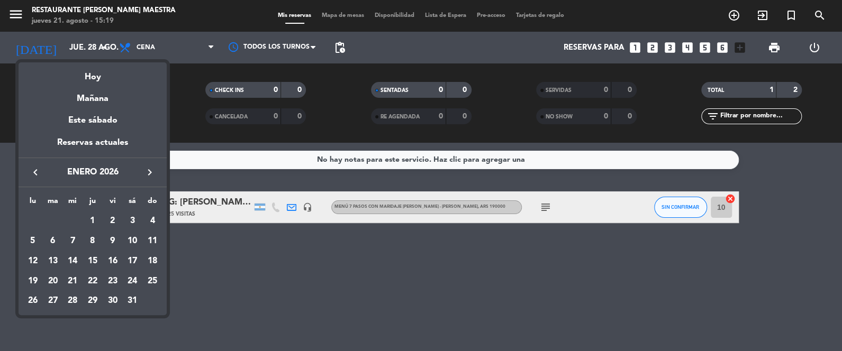
click at [243, 270] on div at bounding box center [421, 175] width 842 height 351
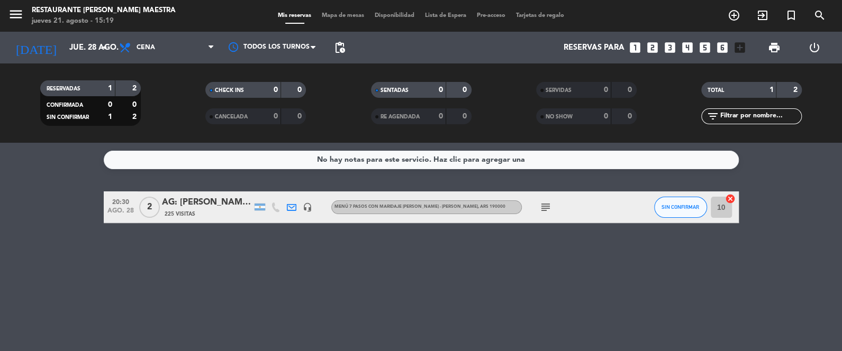
drag, startPoint x: 136, startPoint y: 261, endPoint x: 212, endPoint y: 287, distance: 80.5
click at [212, 287] on div "No hay notas para este servicio. Haz clic para agregar una 20:30 ago. 28 2 AG: …" at bounding box center [421, 247] width 842 height 209
click at [31, 47] on icon "[DATE]" at bounding box center [36, 47] width 56 height 23
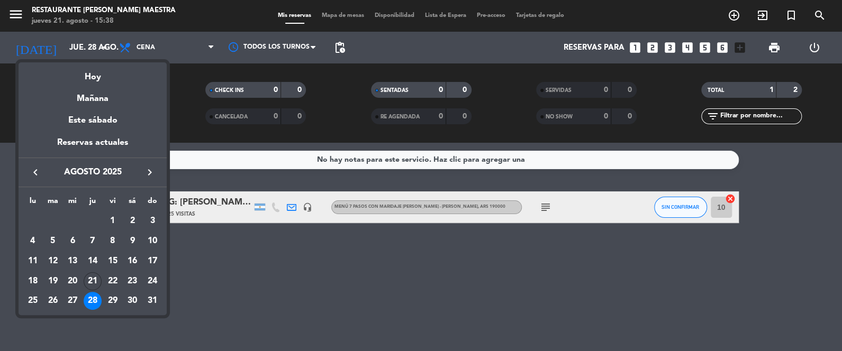
click at [293, 291] on div at bounding box center [421, 175] width 842 height 351
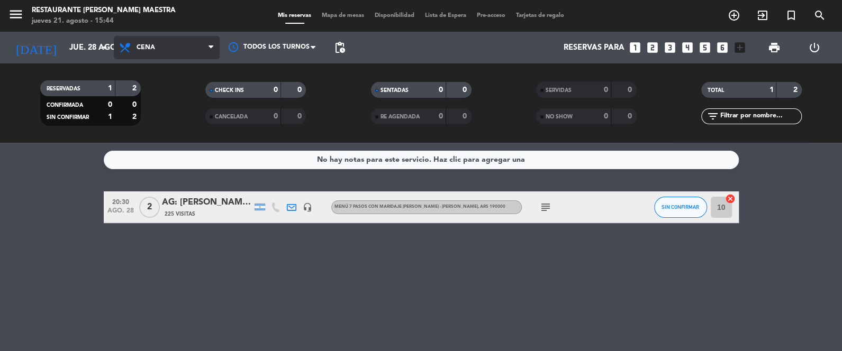
click at [136, 50] on span "Cena" at bounding box center [167, 47] width 106 height 23
click at [165, 87] on div "menu Restaurante [PERSON_NAME] Maestra jueves 21. agosto - 15:44 Mis reservas M…" at bounding box center [421, 71] width 842 height 143
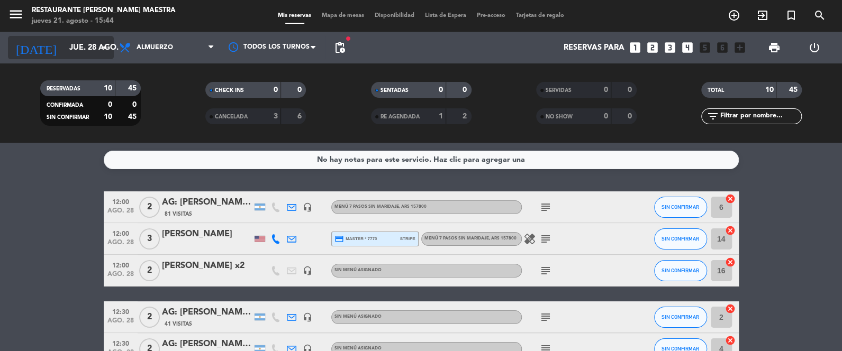
click at [74, 42] on input "jue. 28 ago." at bounding box center [115, 48] width 102 height 20
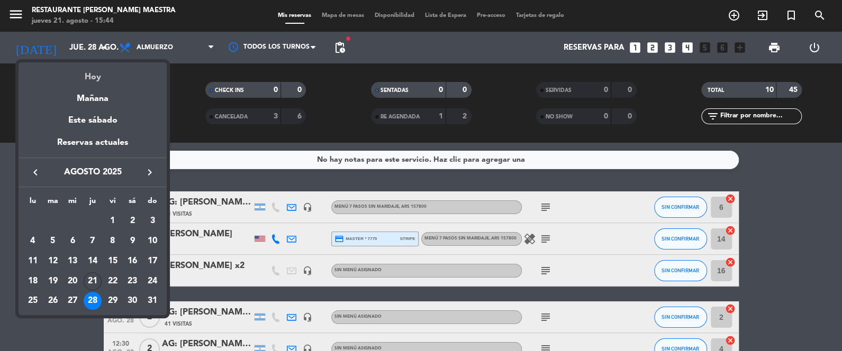
click at [89, 73] on div "Hoy" at bounding box center [93, 73] width 148 height 22
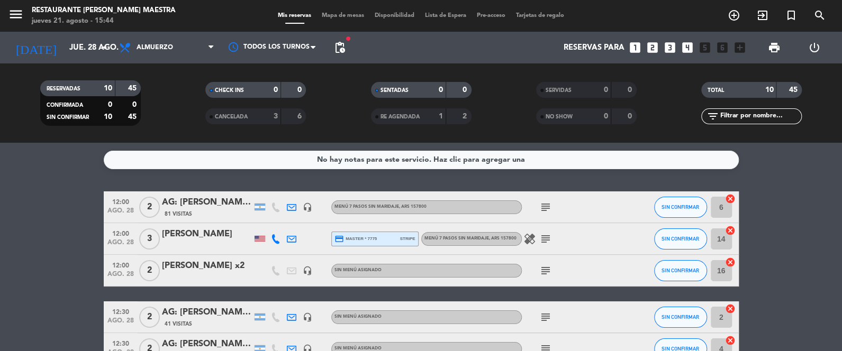
type input "jue. 21 ago."
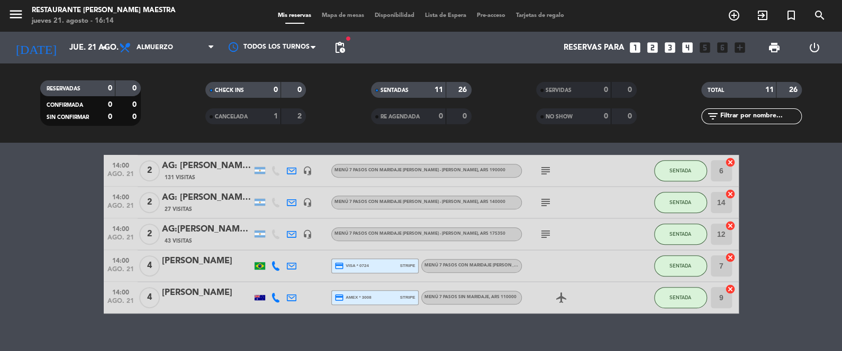
scroll to position [287, 0]
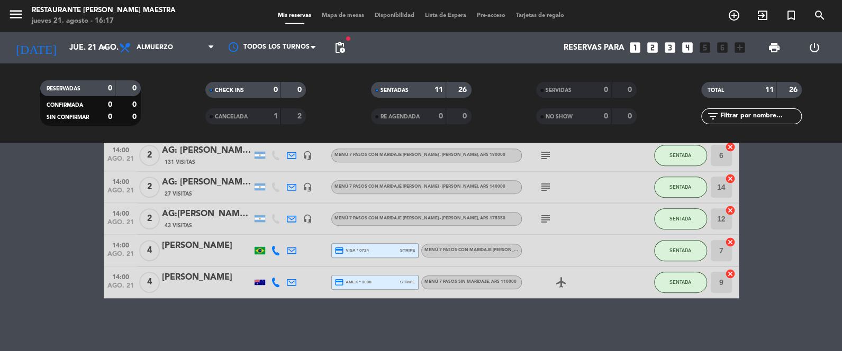
click at [346, 47] on span "pending_actions" at bounding box center [339, 47] width 21 height 21
click at [339, 47] on span "pending_actions" at bounding box center [339, 47] width 13 height 13
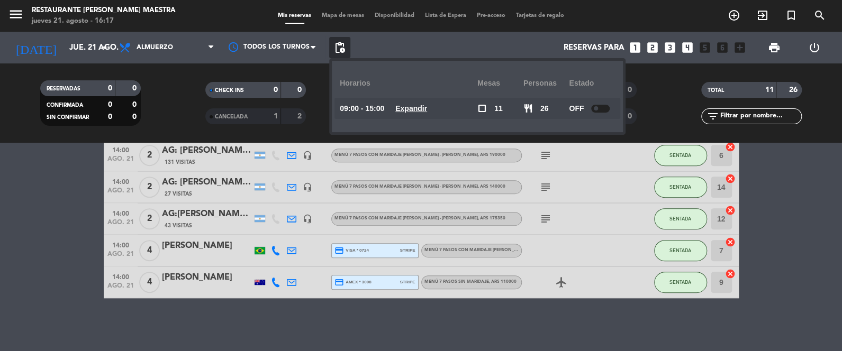
click at [339, 47] on span "pending_actions" at bounding box center [339, 47] width 13 height 13
